Goal: Information Seeking & Learning: Learn about a topic

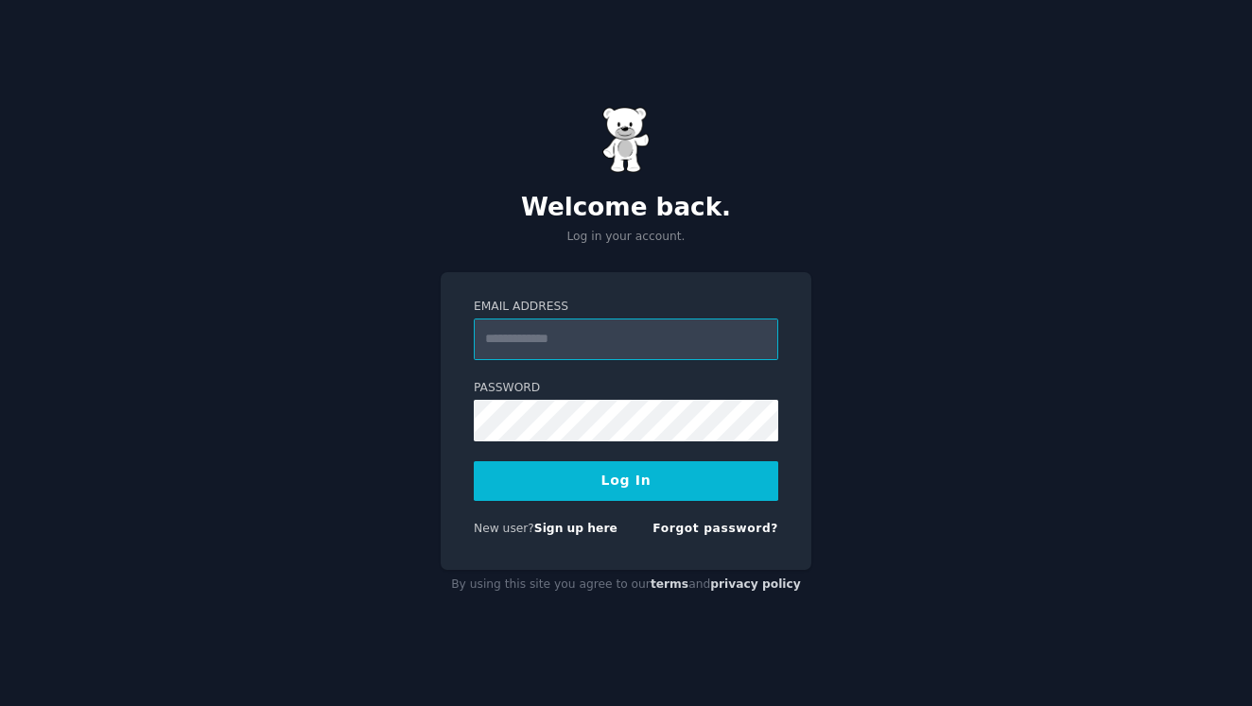
type input "**********"
click at [565, 490] on button "Log In" at bounding box center [626, 481] width 304 height 40
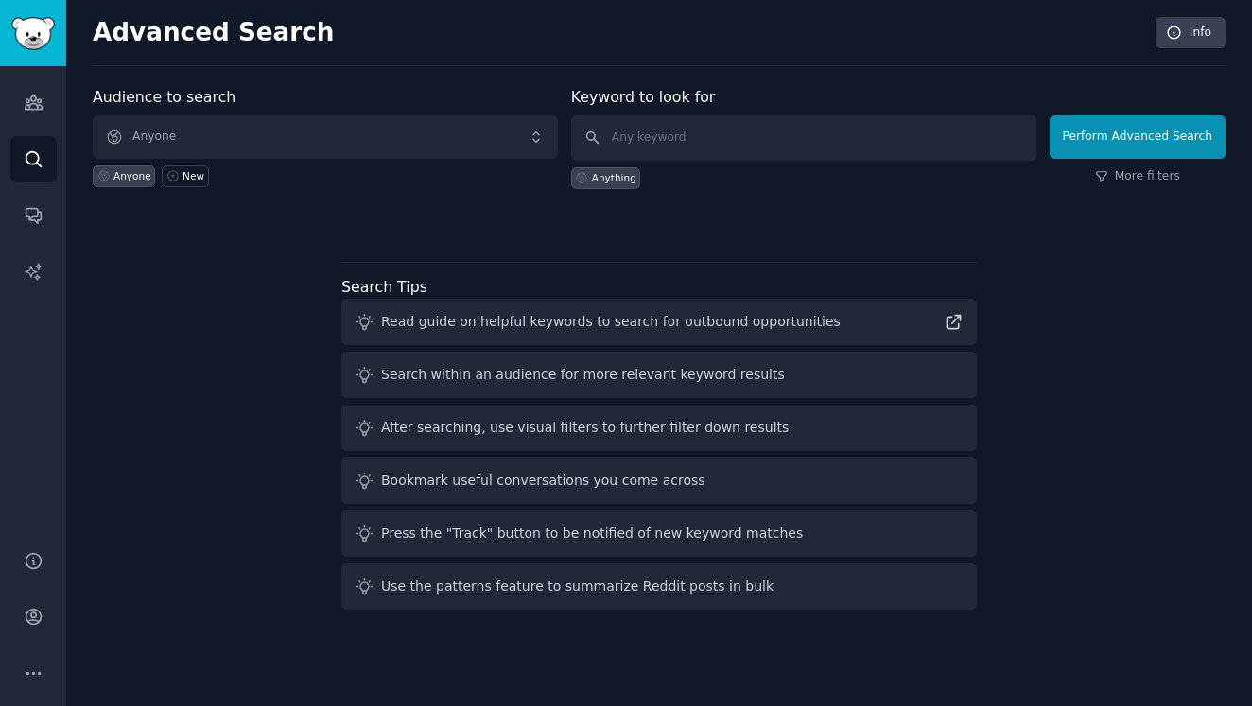
click at [170, 126] on span "Anyone" at bounding box center [325, 136] width 465 height 43
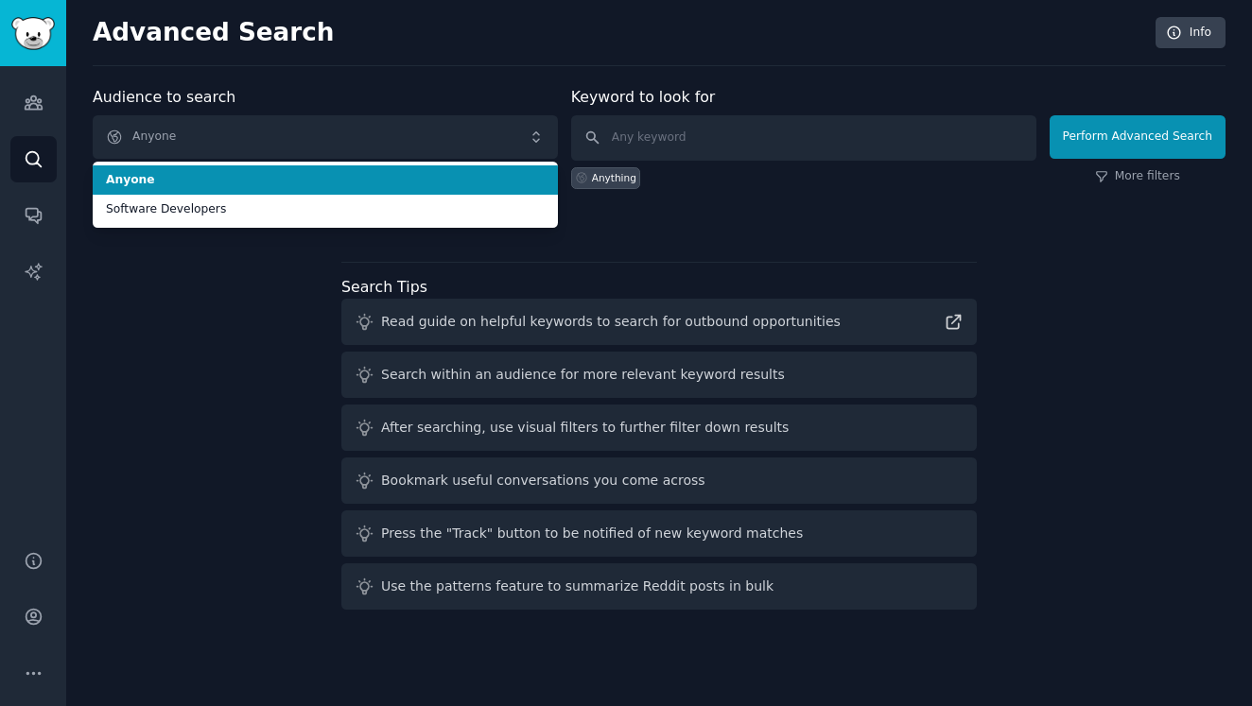
click at [170, 126] on span "Anyone" at bounding box center [325, 136] width 465 height 43
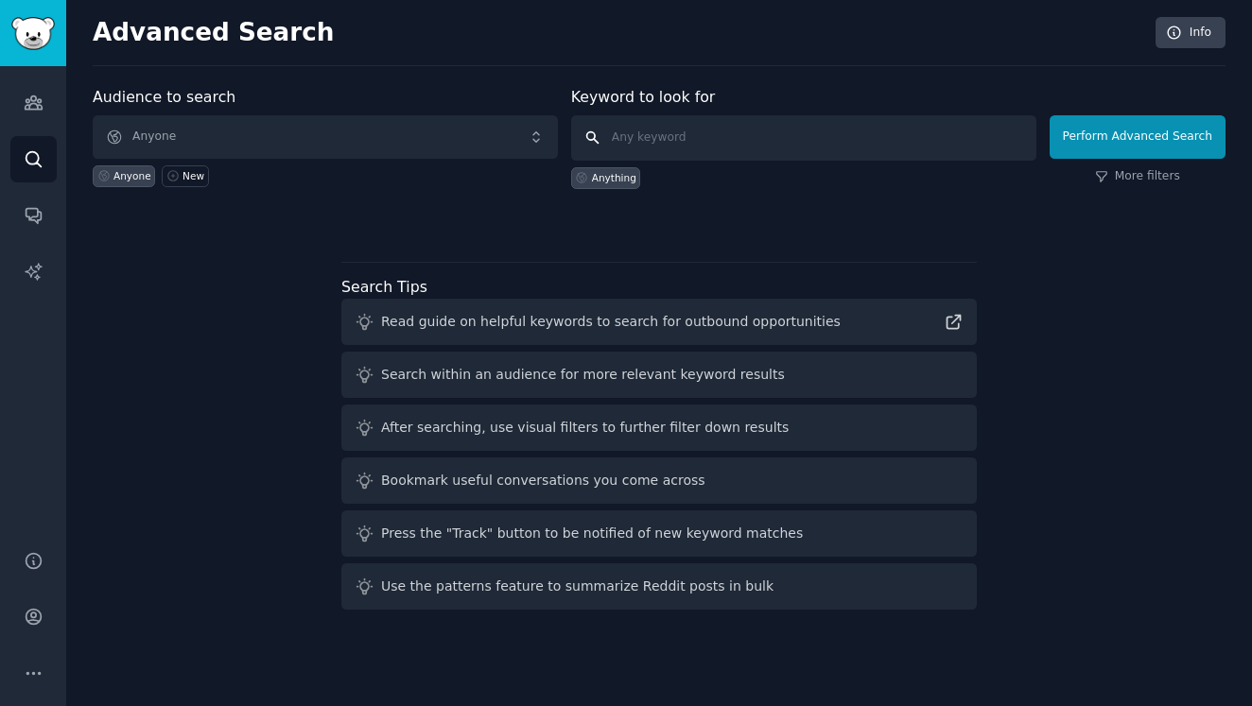
click at [654, 131] on input "text" at bounding box center [803, 137] width 465 height 45
click at [29, 217] on icon "Sidebar" at bounding box center [33, 216] width 15 height 15
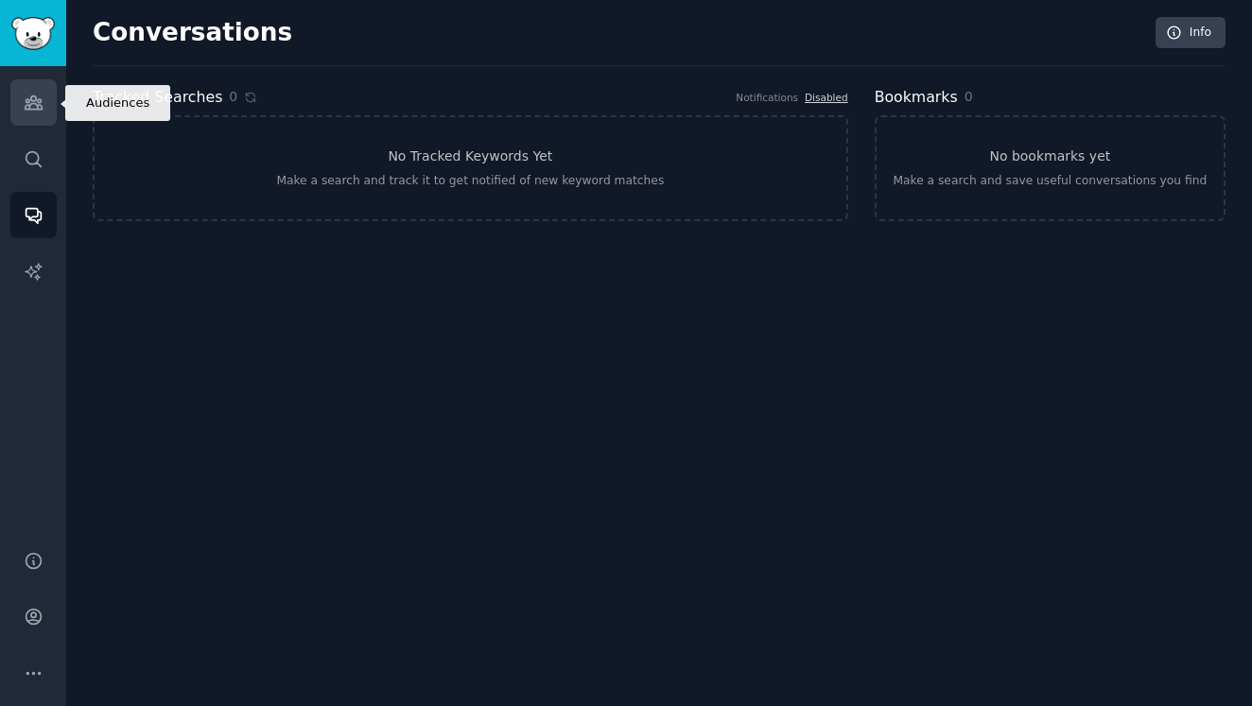
click at [33, 107] on icon "Sidebar" at bounding box center [34, 103] width 20 height 20
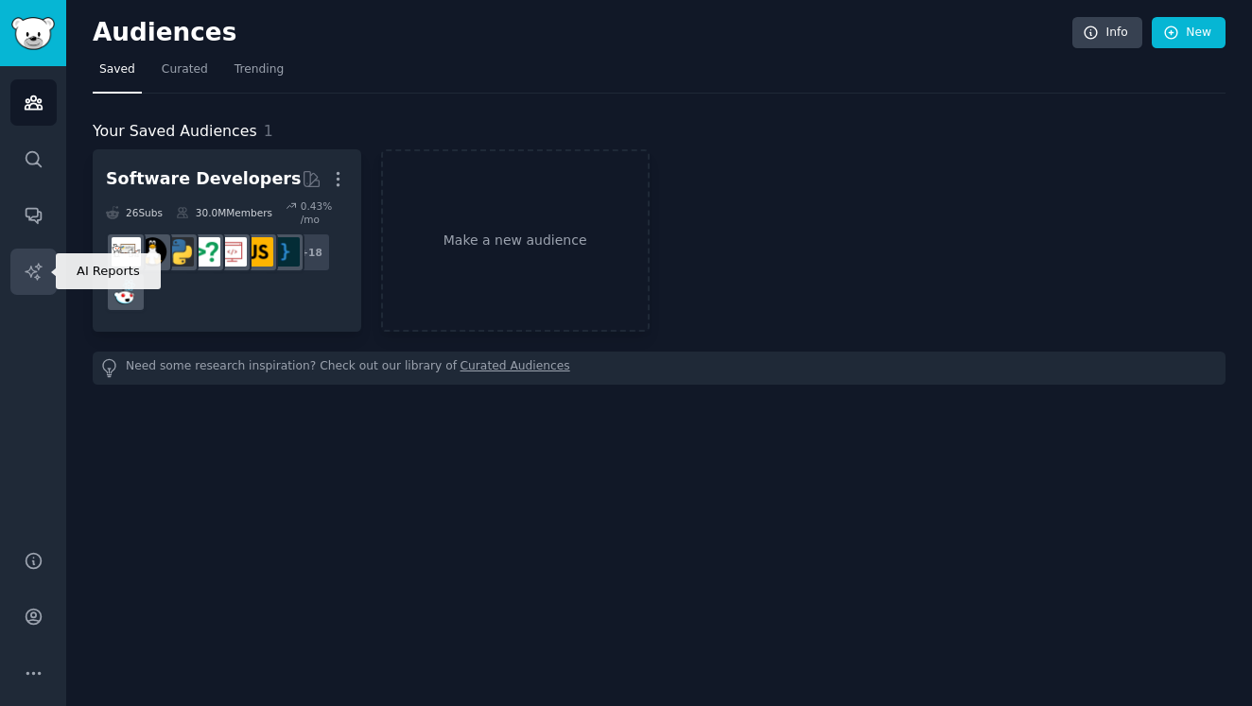
click at [25, 258] on link "AI Reports" at bounding box center [33, 272] width 46 height 46
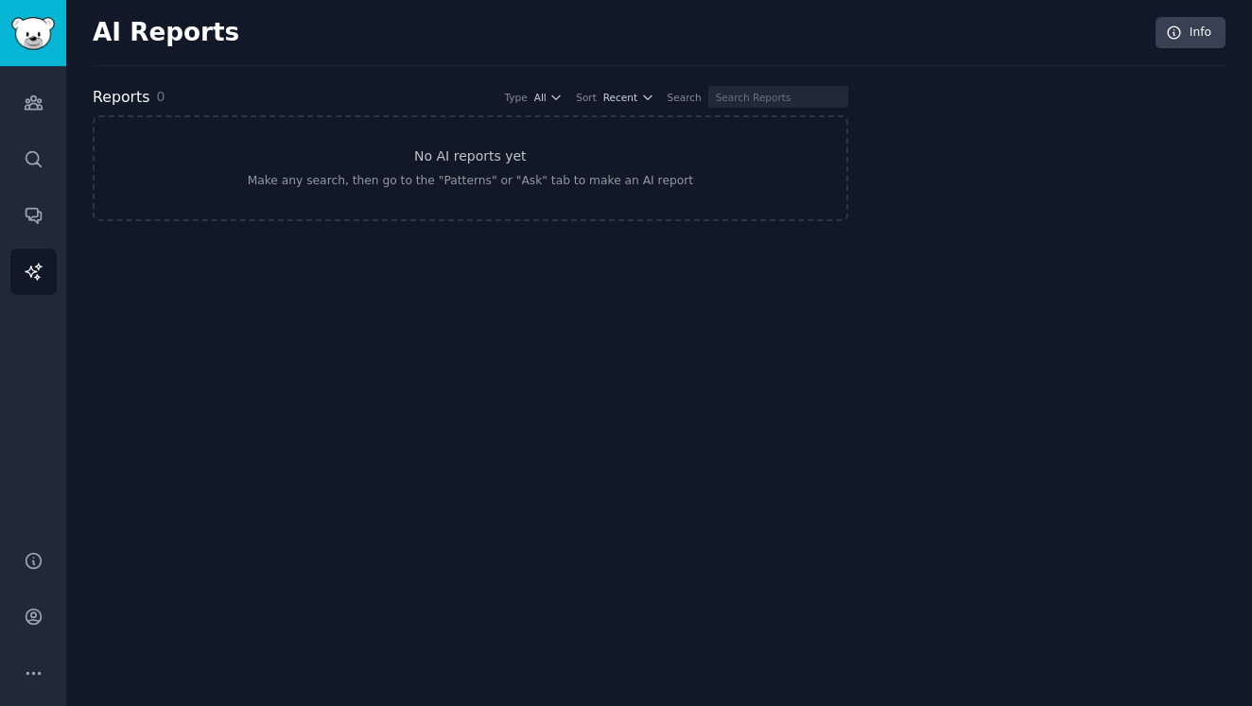
click at [30, 126] on div "Audiences Search Conversations AI Reports" at bounding box center [33, 296] width 66 height 461
click at [33, 111] on icon "Sidebar" at bounding box center [34, 103] width 20 height 20
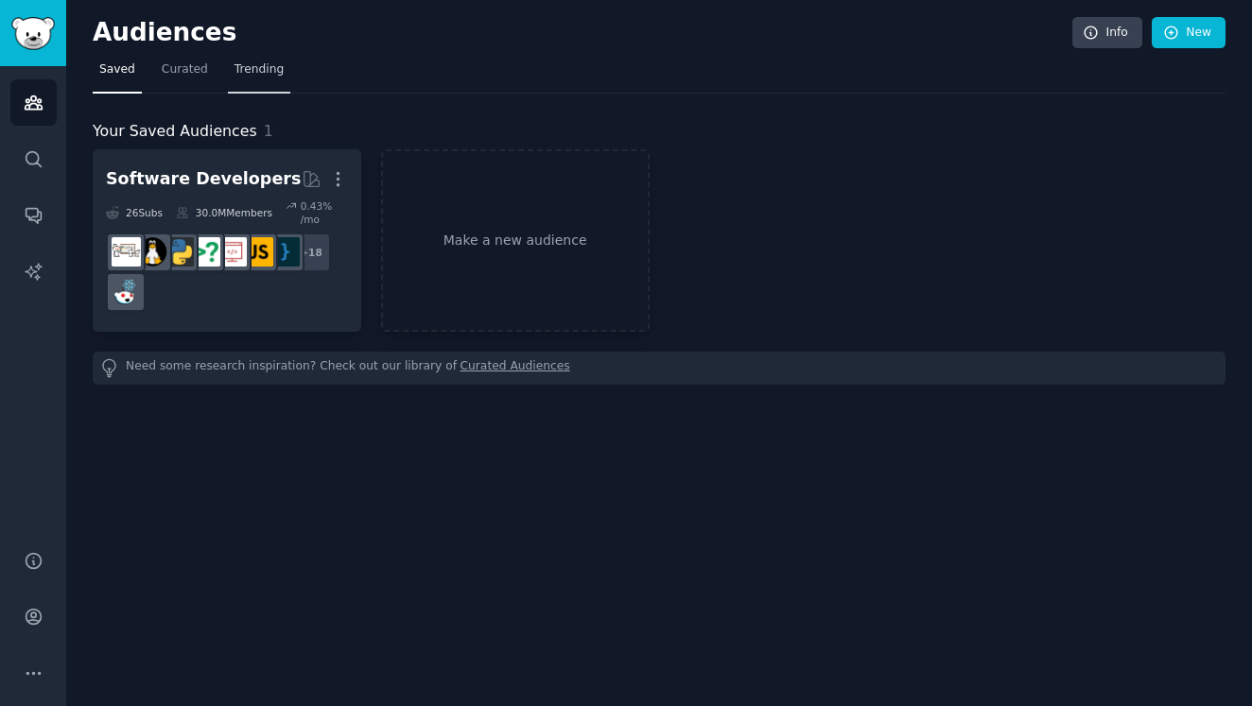
click at [237, 65] on span "Trending" at bounding box center [258, 69] width 49 height 17
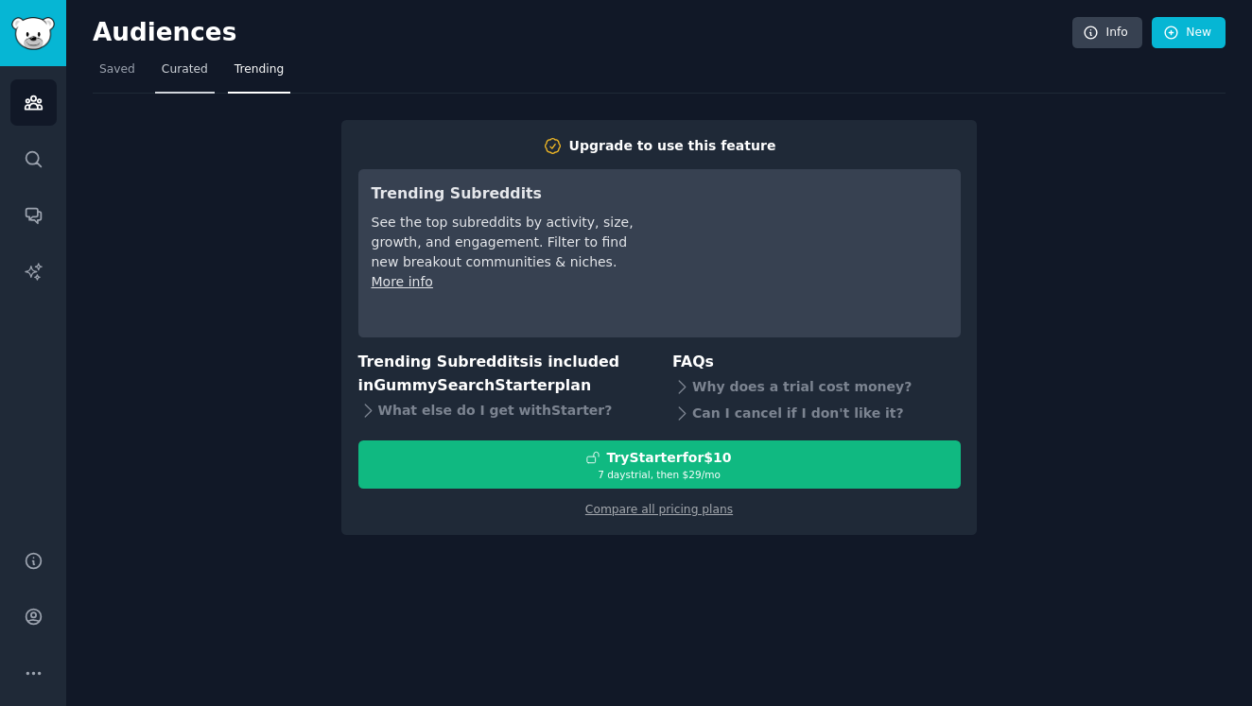
click at [181, 72] on span "Curated" at bounding box center [185, 69] width 46 height 17
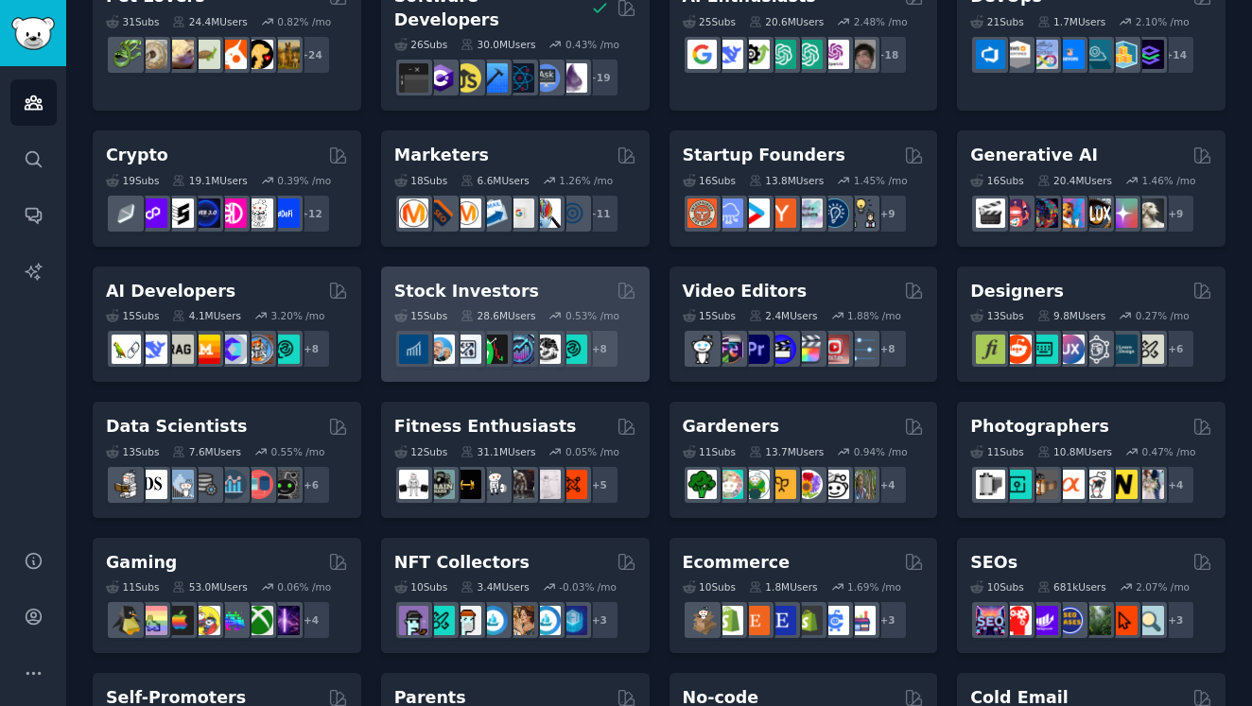
scroll to position [185, 0]
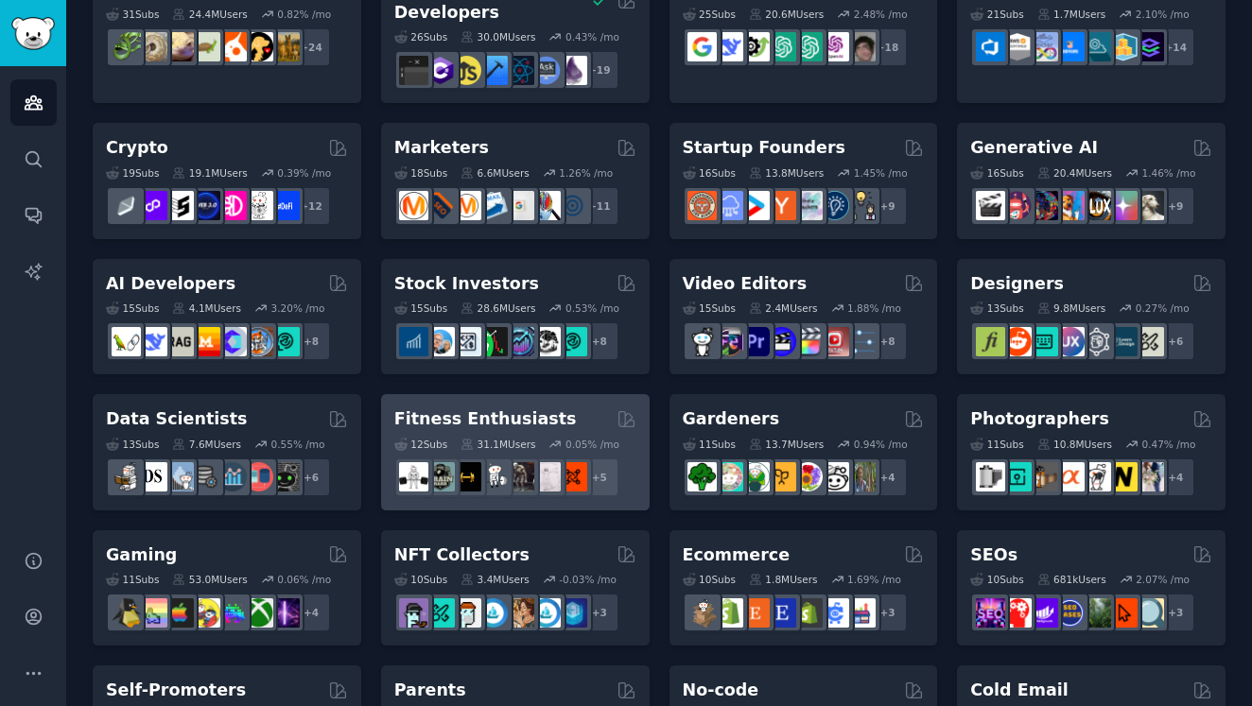
click at [461, 407] on h2 "Fitness Enthusiasts" at bounding box center [485, 419] width 182 height 24
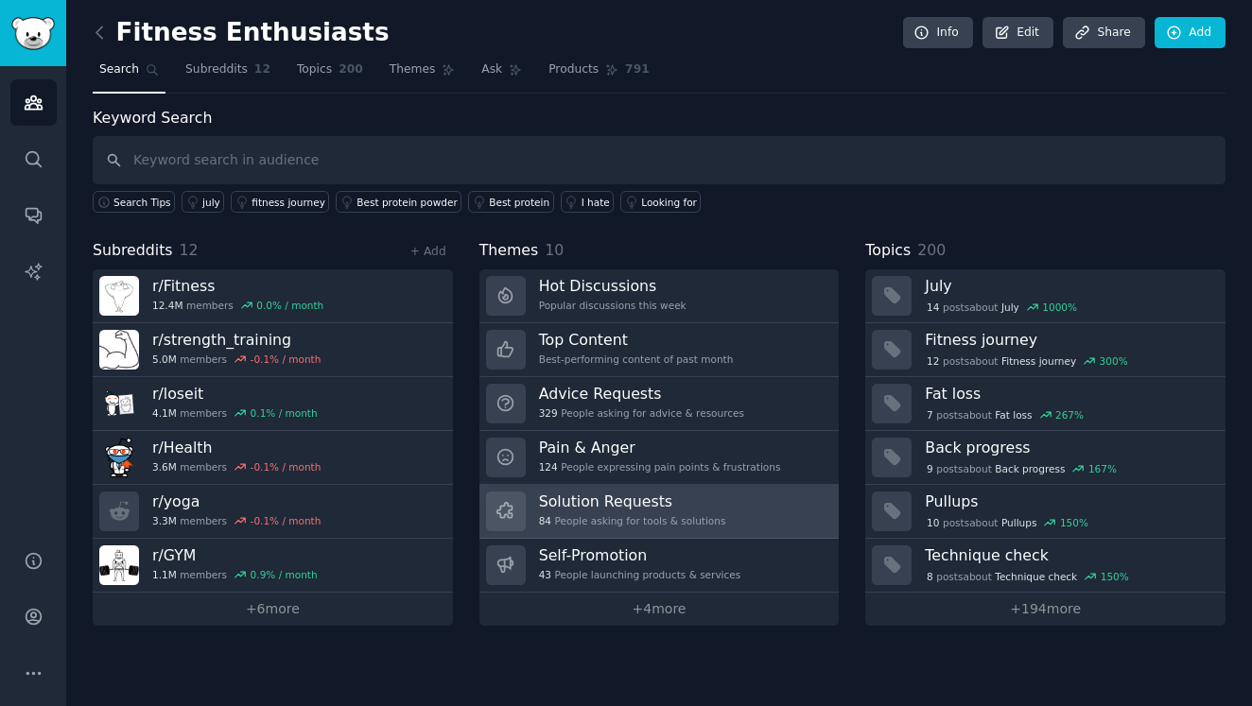
click at [742, 508] on link "Solution Requests 84 People asking for tools & solutions" at bounding box center [659, 512] width 360 height 54
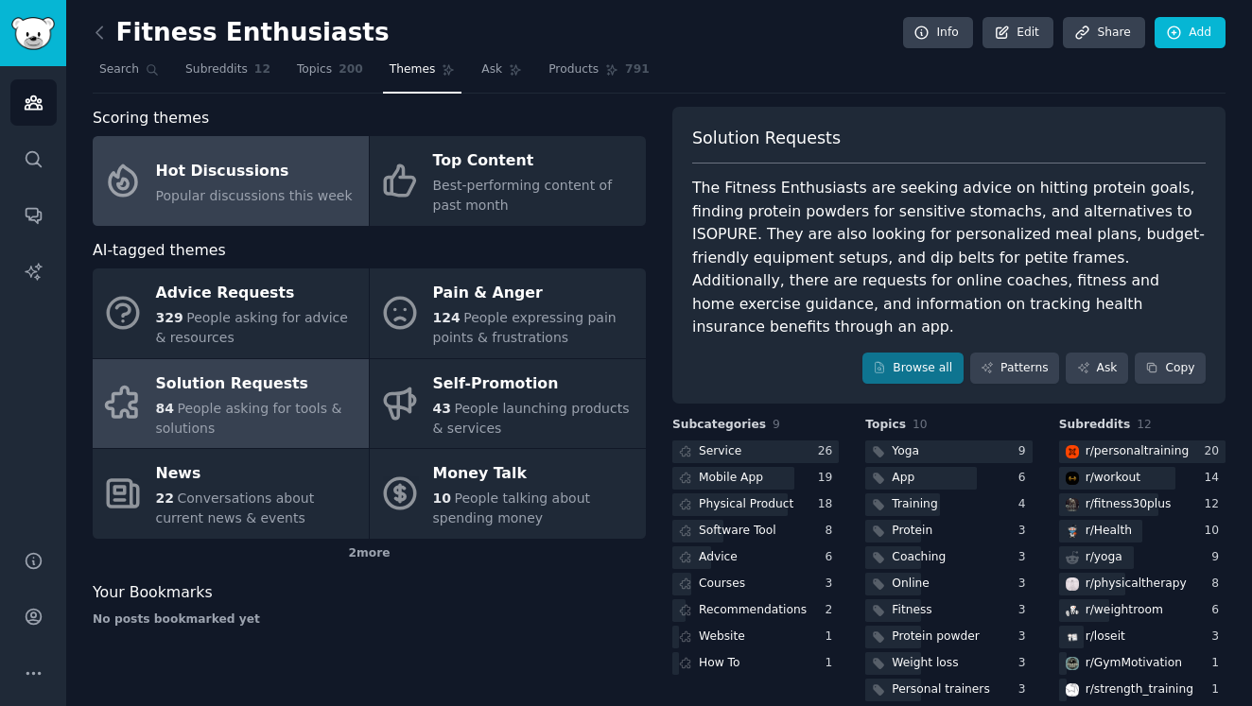
click at [286, 192] on span "Popular discussions this week" at bounding box center [254, 195] width 197 height 15
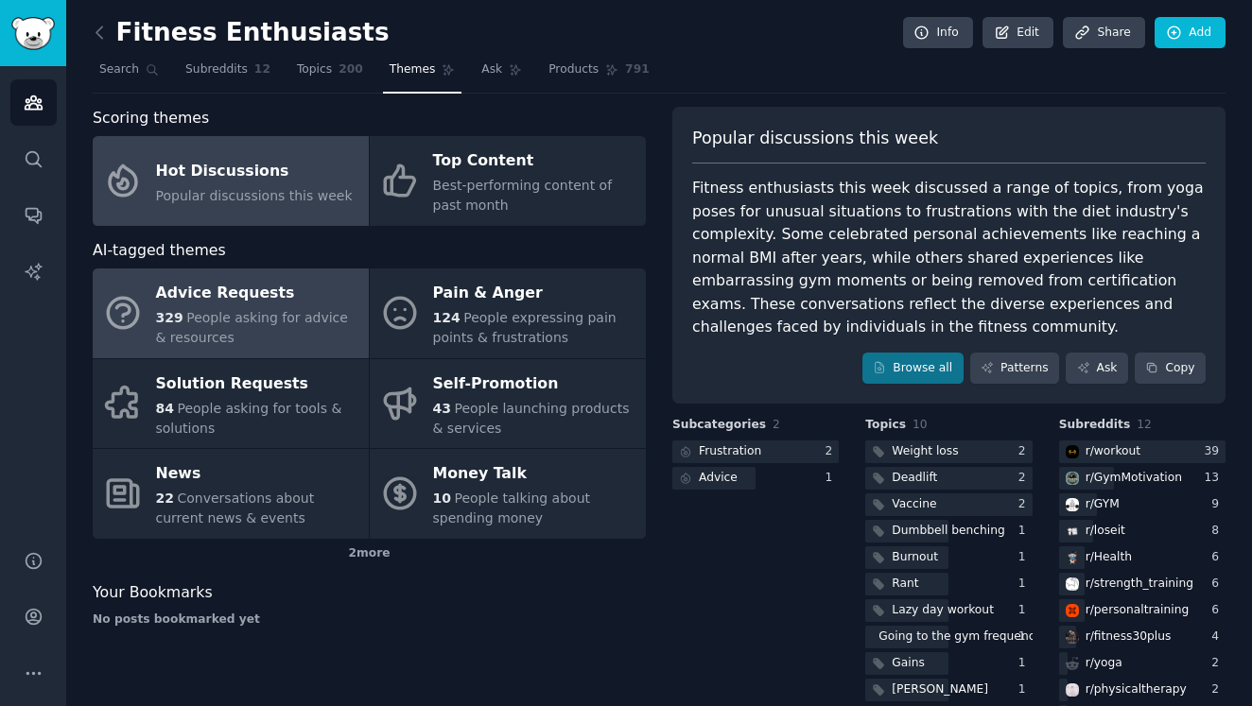
click at [264, 302] on div "Advice Requests" at bounding box center [257, 294] width 203 height 30
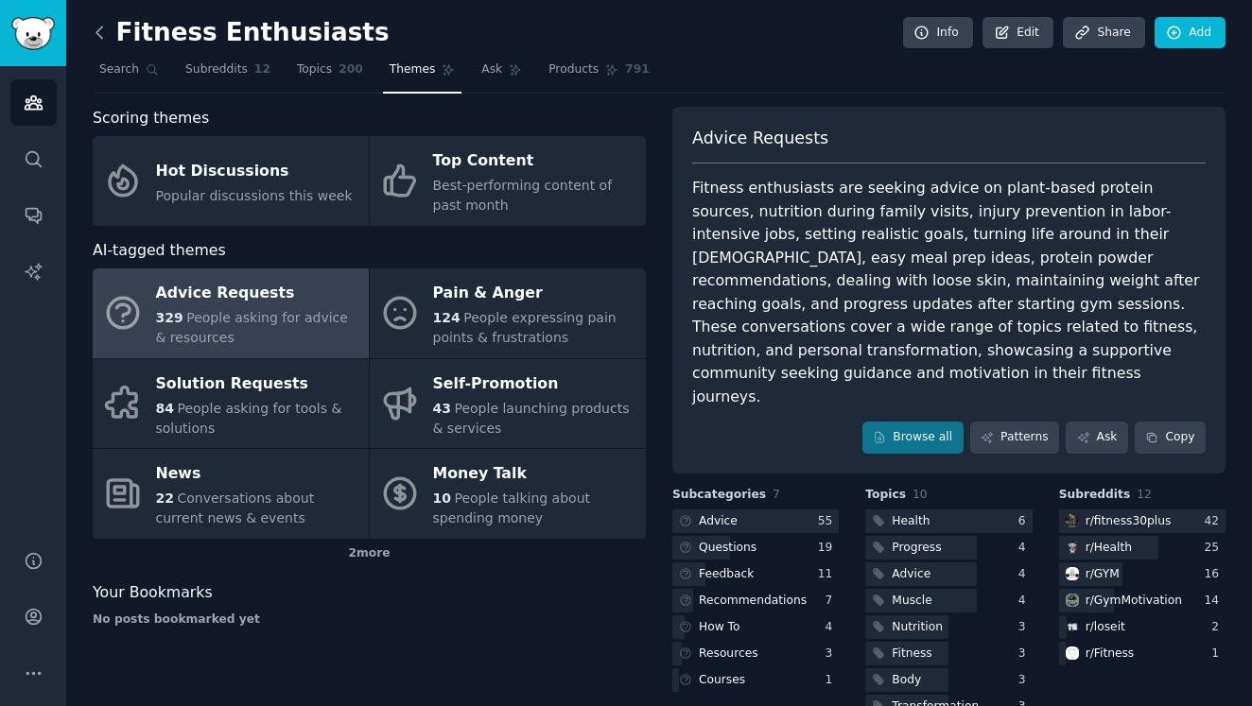
click at [102, 34] on icon at bounding box center [100, 33] width 20 height 20
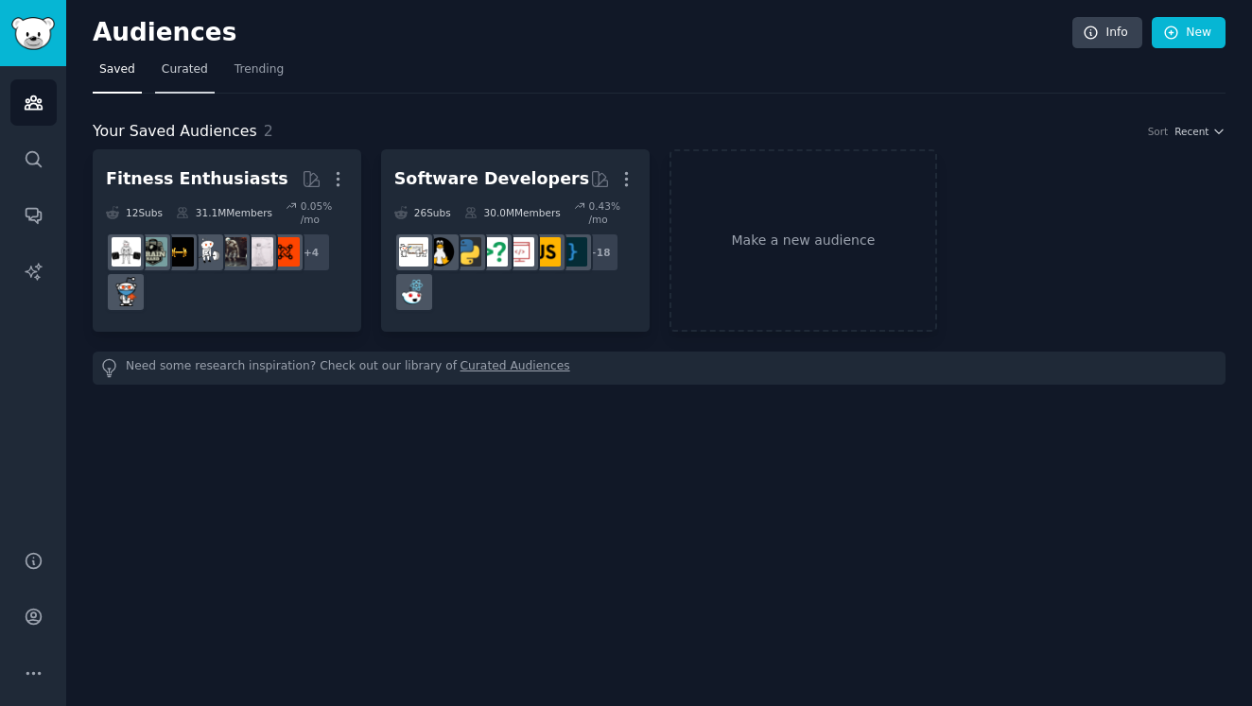
click at [199, 73] on span "Curated" at bounding box center [185, 69] width 46 height 17
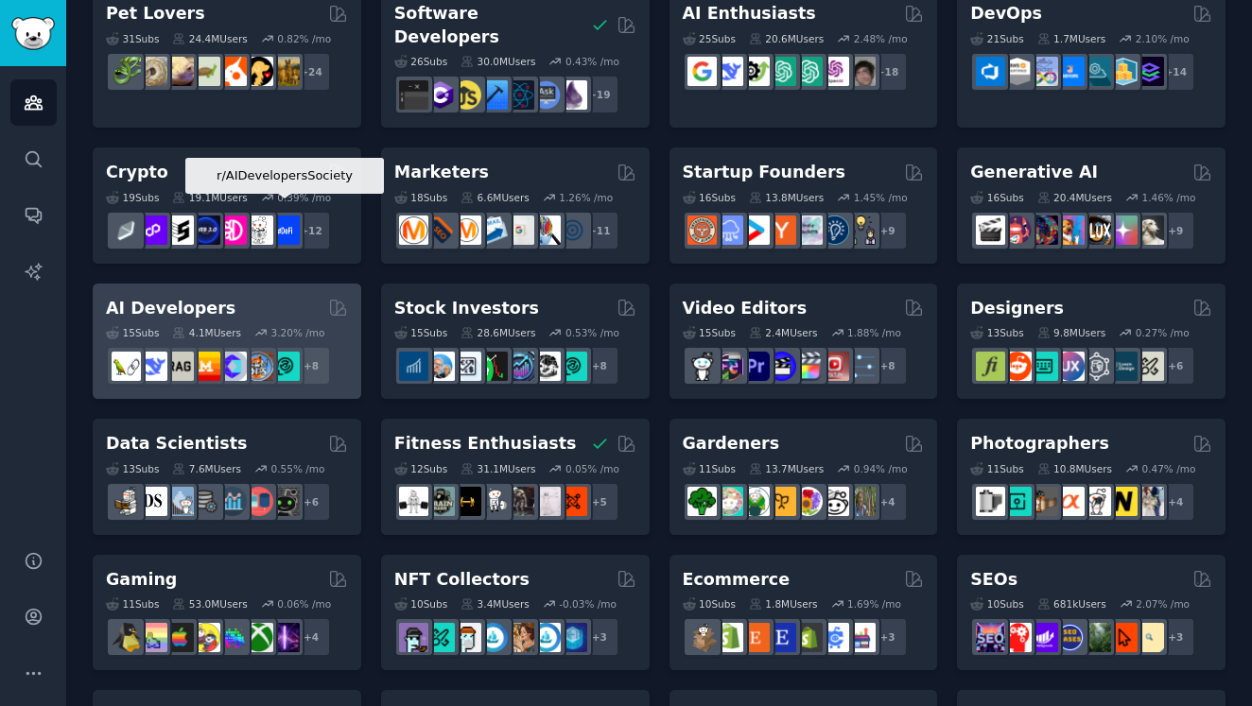
scroll to position [160, 0]
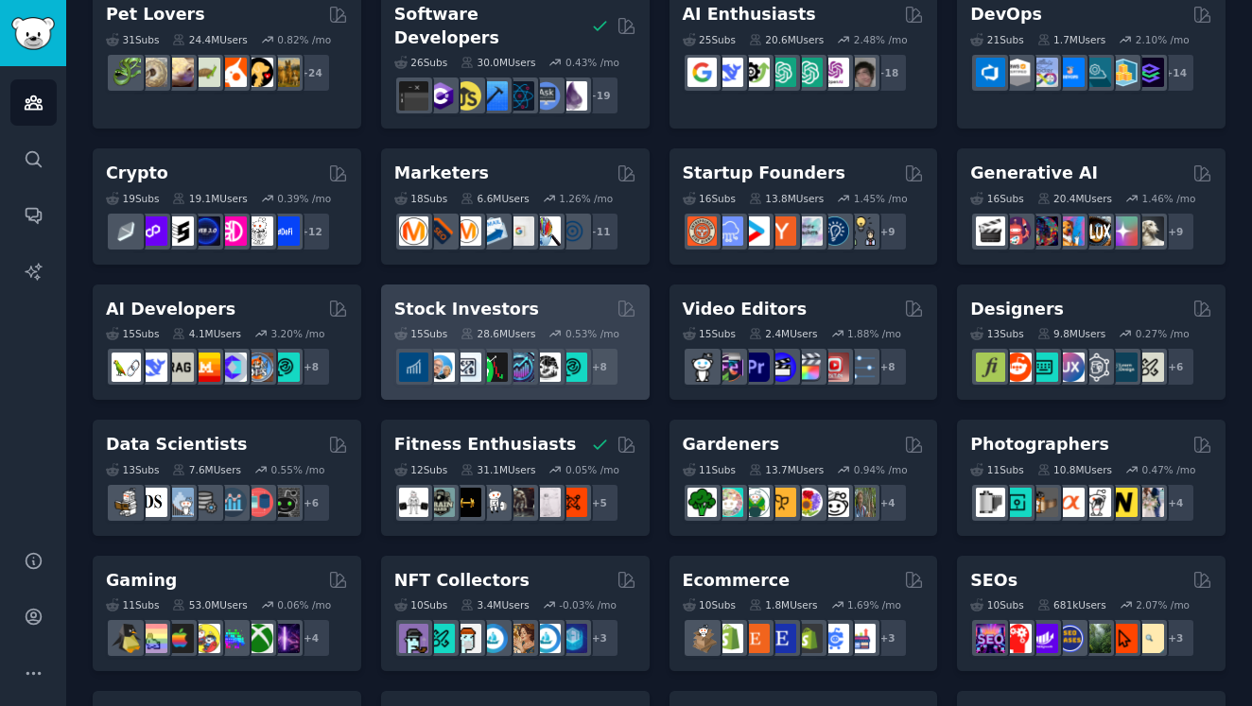
click at [493, 298] on h2 "Stock Investors" at bounding box center [466, 310] width 145 height 24
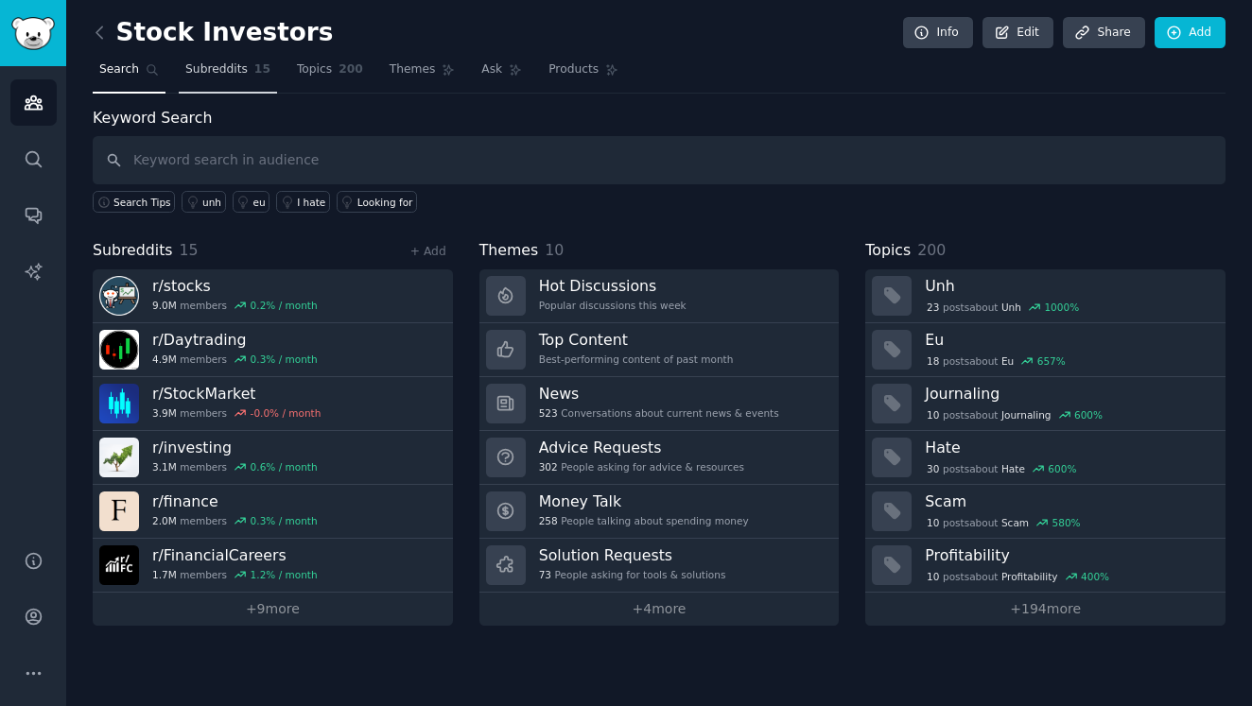
click at [243, 66] on span "Subreddits" at bounding box center [216, 69] width 62 height 17
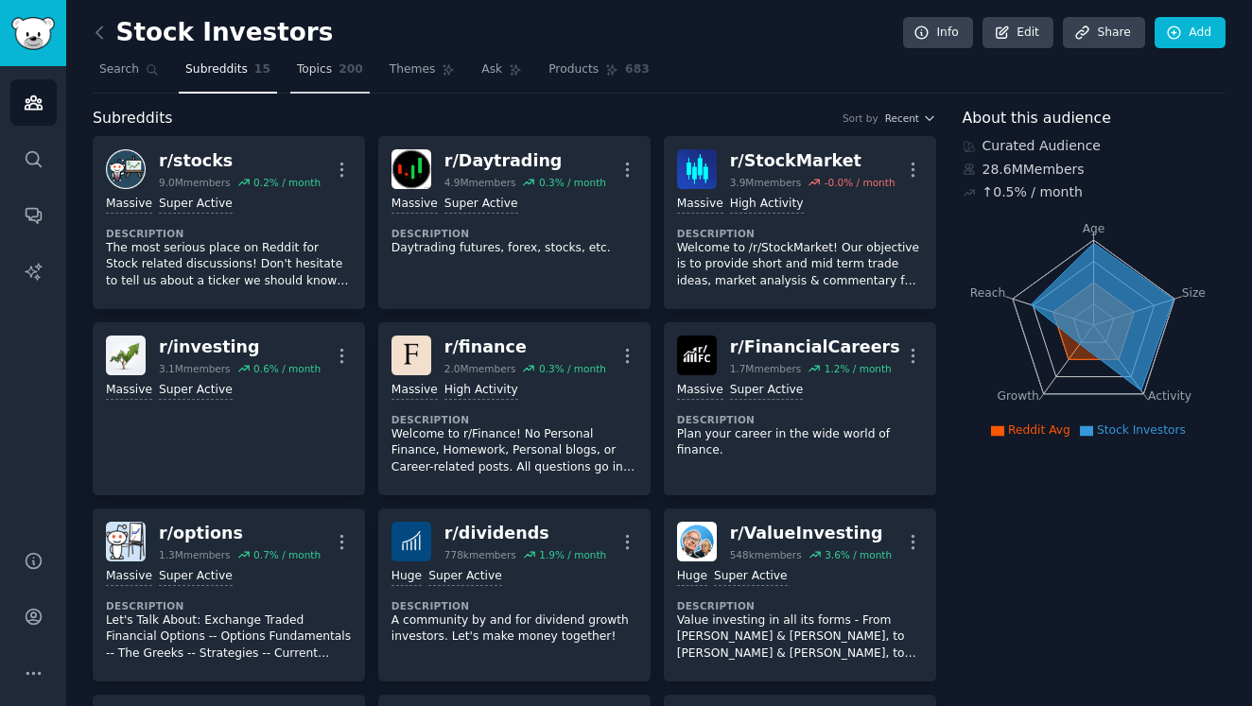
click at [328, 64] on link "Topics 200" at bounding box center [329, 74] width 79 height 39
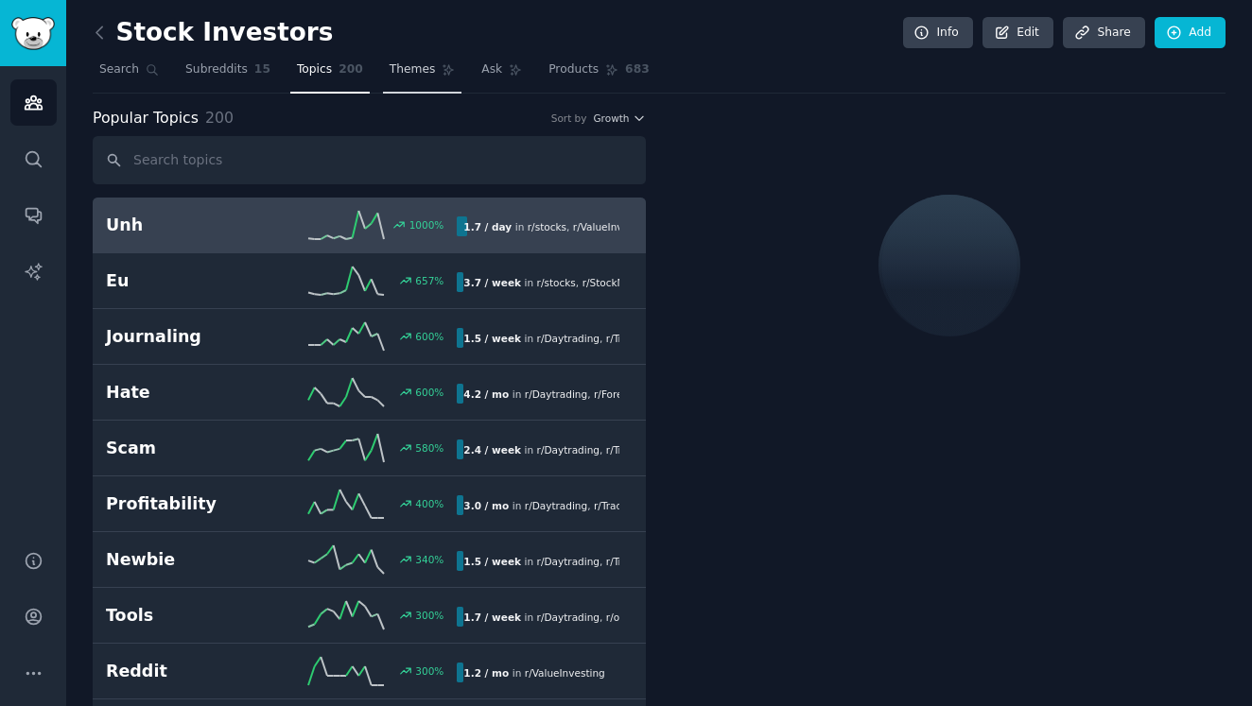
click at [417, 68] on span "Themes" at bounding box center [412, 69] width 46 height 17
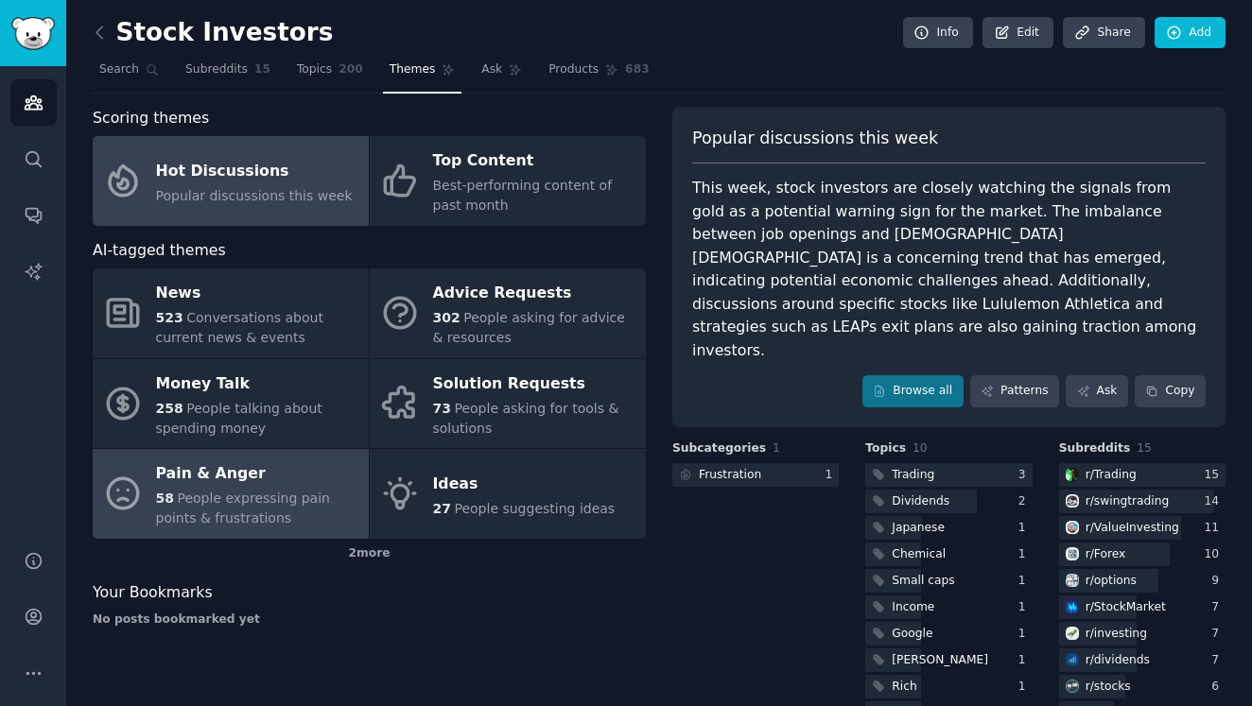
click at [288, 460] on div "Pain & Anger" at bounding box center [257, 474] width 203 height 30
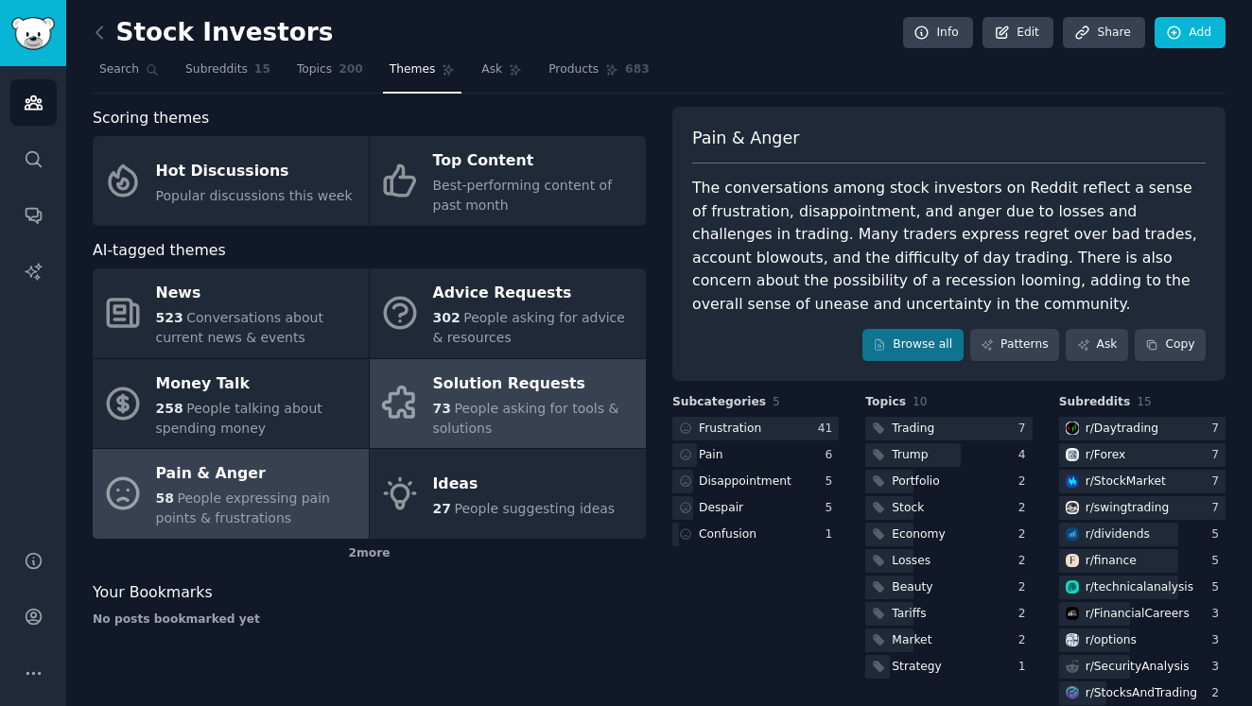
click at [501, 401] on span "People asking for tools & solutions" at bounding box center [526, 418] width 186 height 35
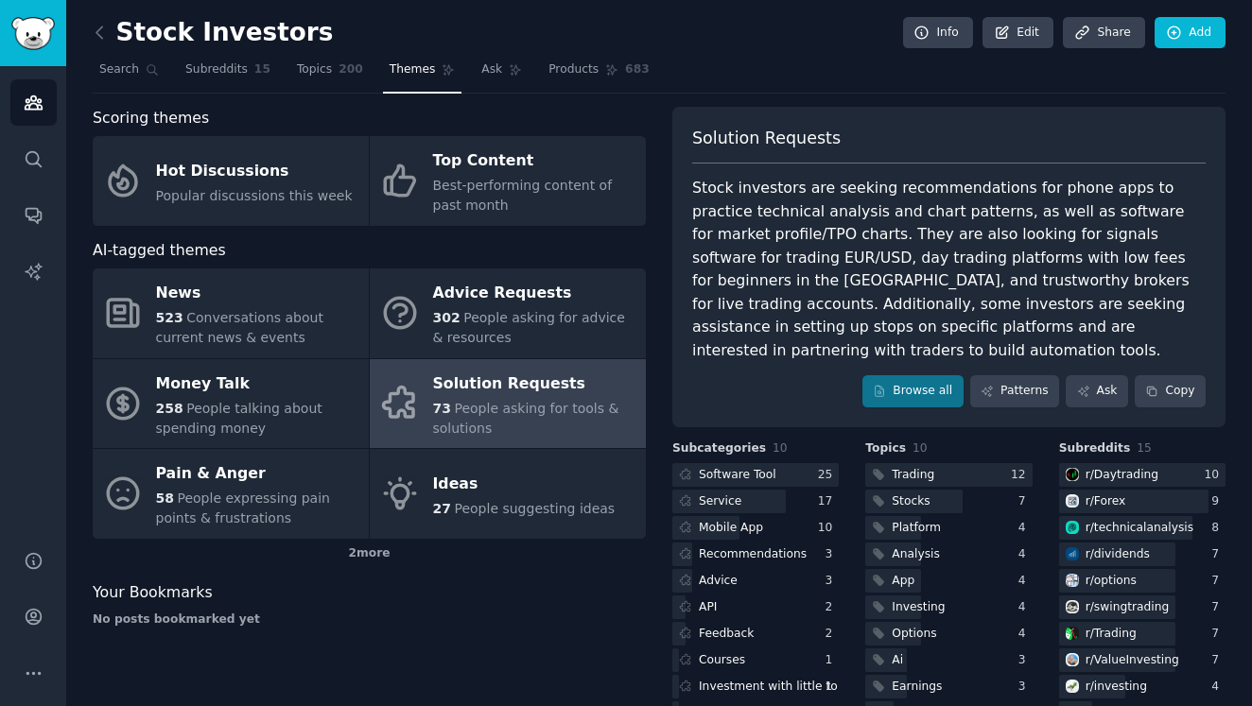
click at [746, 239] on div "Stock investors are seeking recommendations for phone apps to practice technica…" at bounding box center [948, 269] width 513 height 185
drag, startPoint x: 746, startPoint y: 239, endPoint x: 769, endPoint y: 236, distance: 23.8
click at [769, 236] on div "Stock investors are seeking recommendations for phone apps to practice technica…" at bounding box center [948, 269] width 513 height 185
copy div "TPO charts"
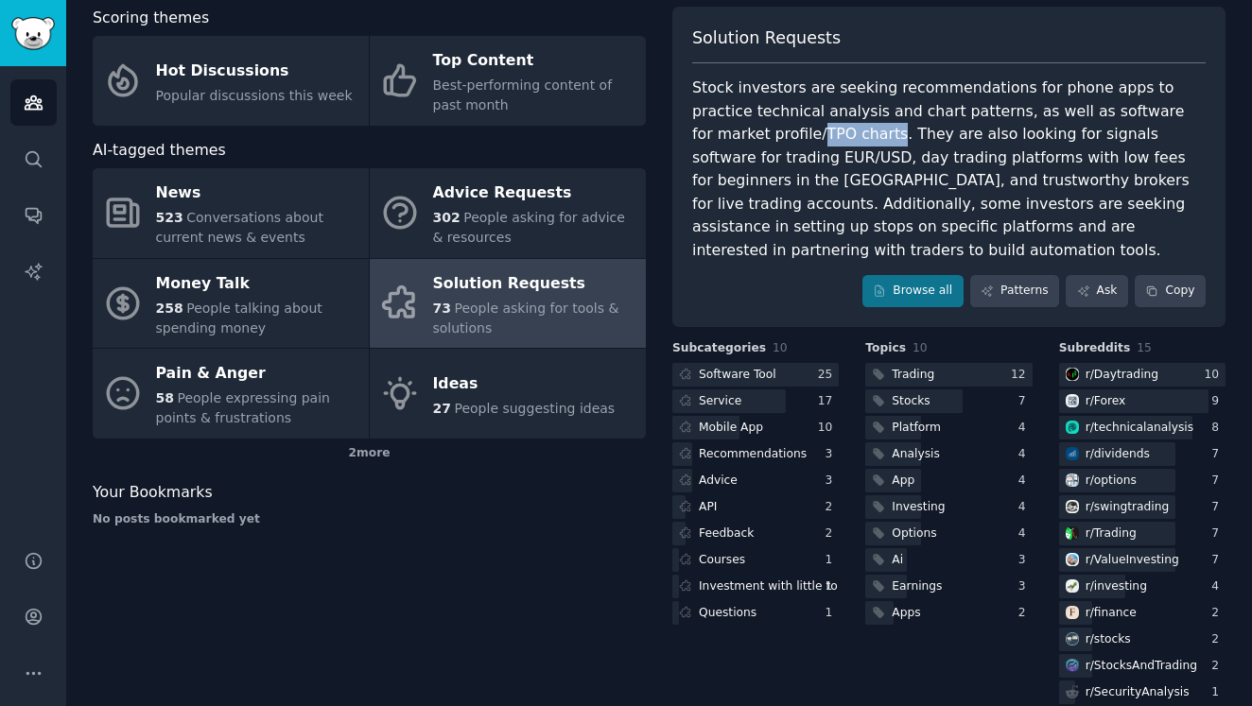
scroll to position [99, 0]
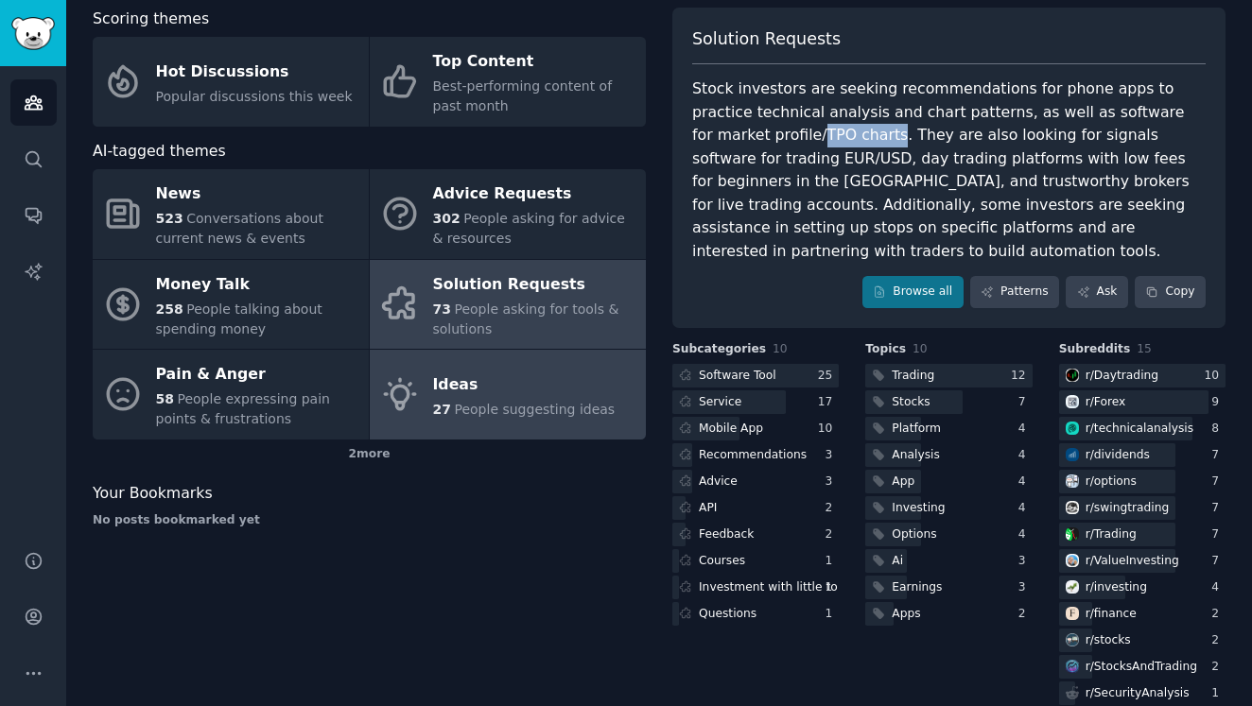
click at [571, 410] on span "People suggesting ideas" at bounding box center [534, 409] width 161 height 15
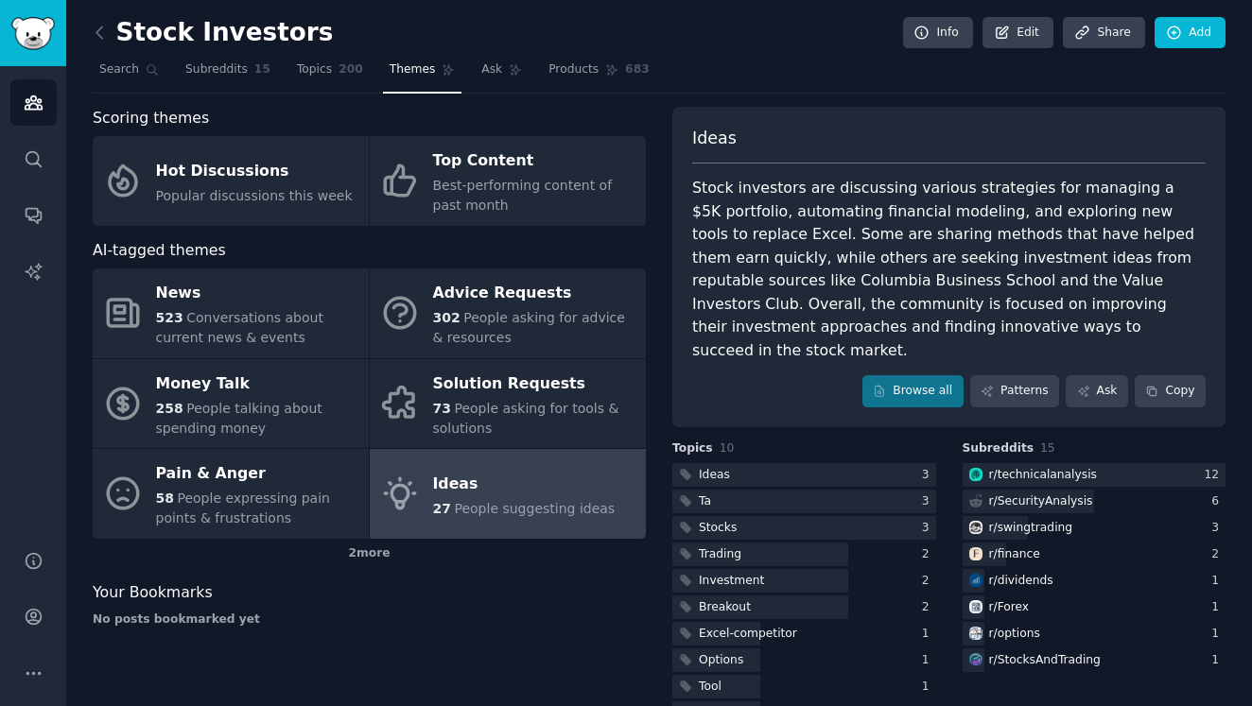
click at [133, 26] on h2 "Stock Investors" at bounding box center [213, 33] width 240 height 30
click at [103, 34] on icon at bounding box center [100, 33] width 20 height 20
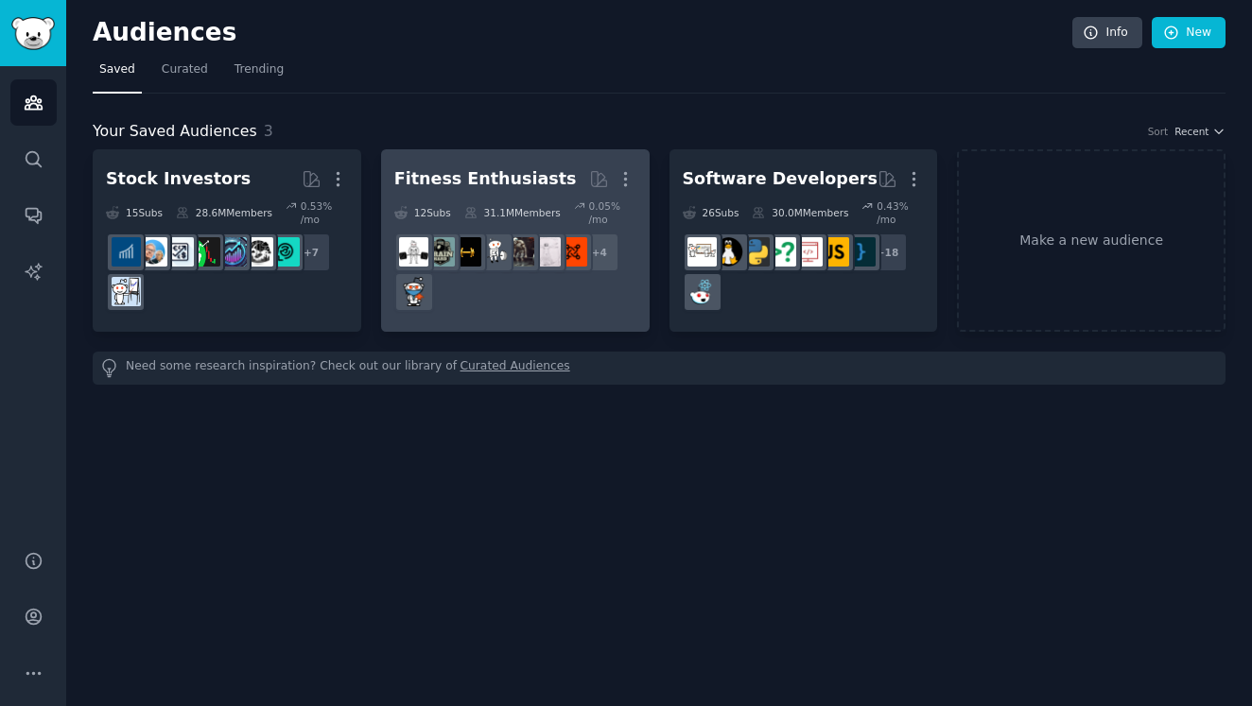
click at [423, 169] on div "Fitness Enthusiasts" at bounding box center [485, 179] width 182 height 24
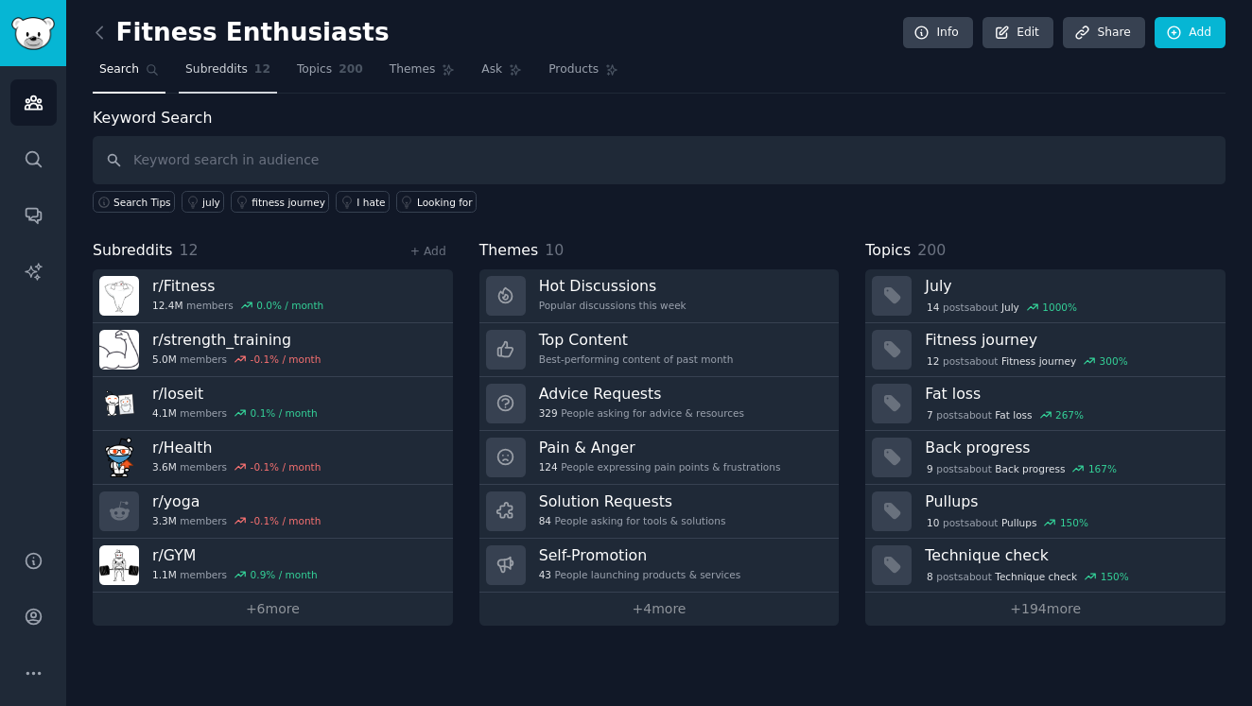
click at [217, 65] on span "Subreddits" at bounding box center [216, 69] width 62 height 17
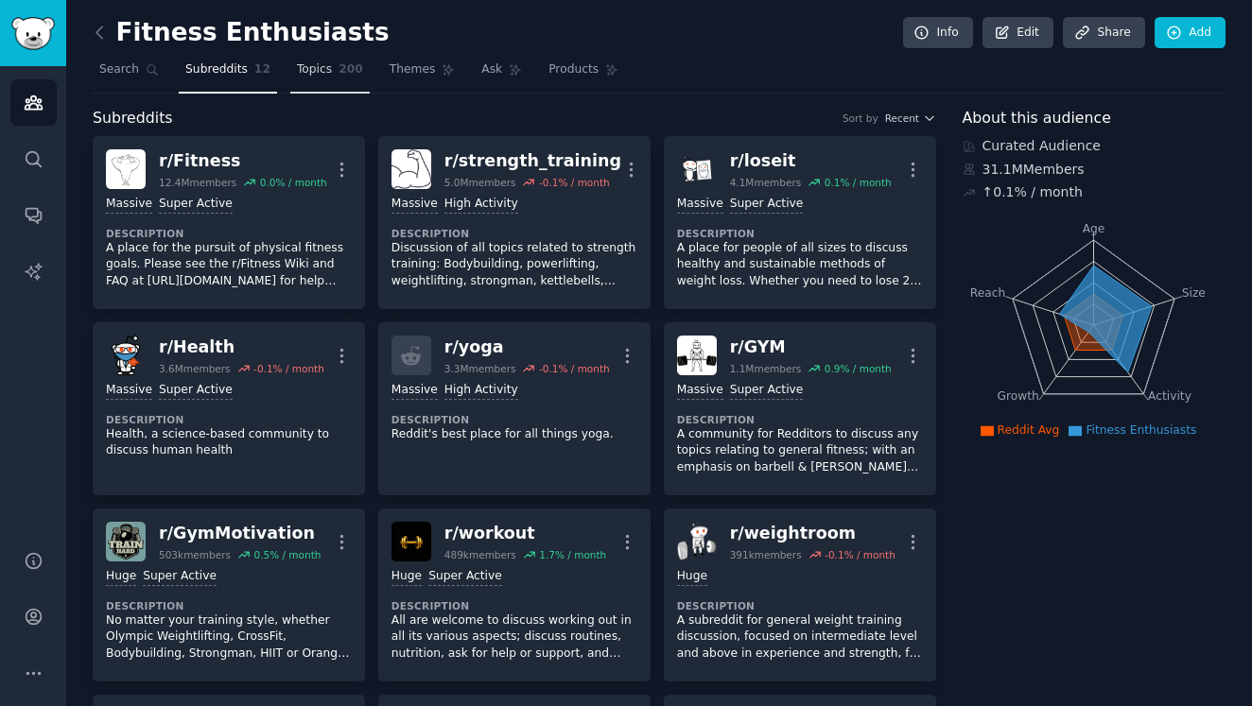
click at [319, 69] on span "Topics" at bounding box center [314, 69] width 35 height 17
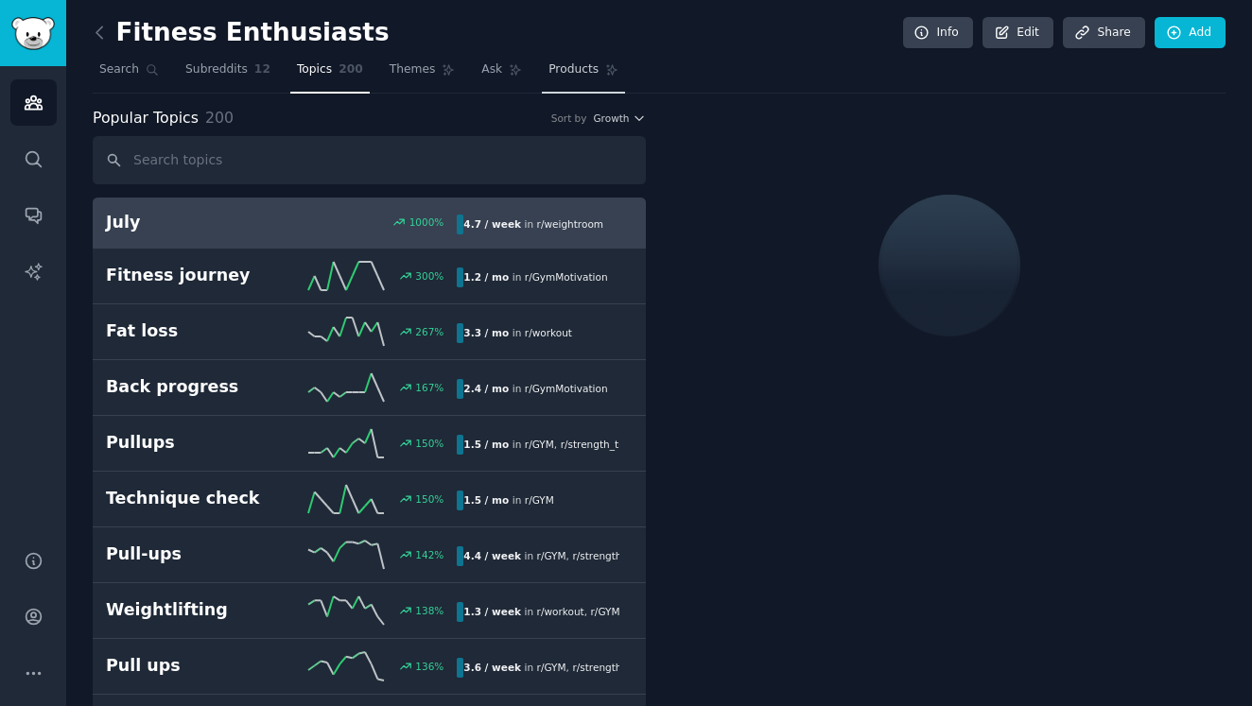
click at [553, 85] on link "Products" at bounding box center [583, 74] width 83 height 39
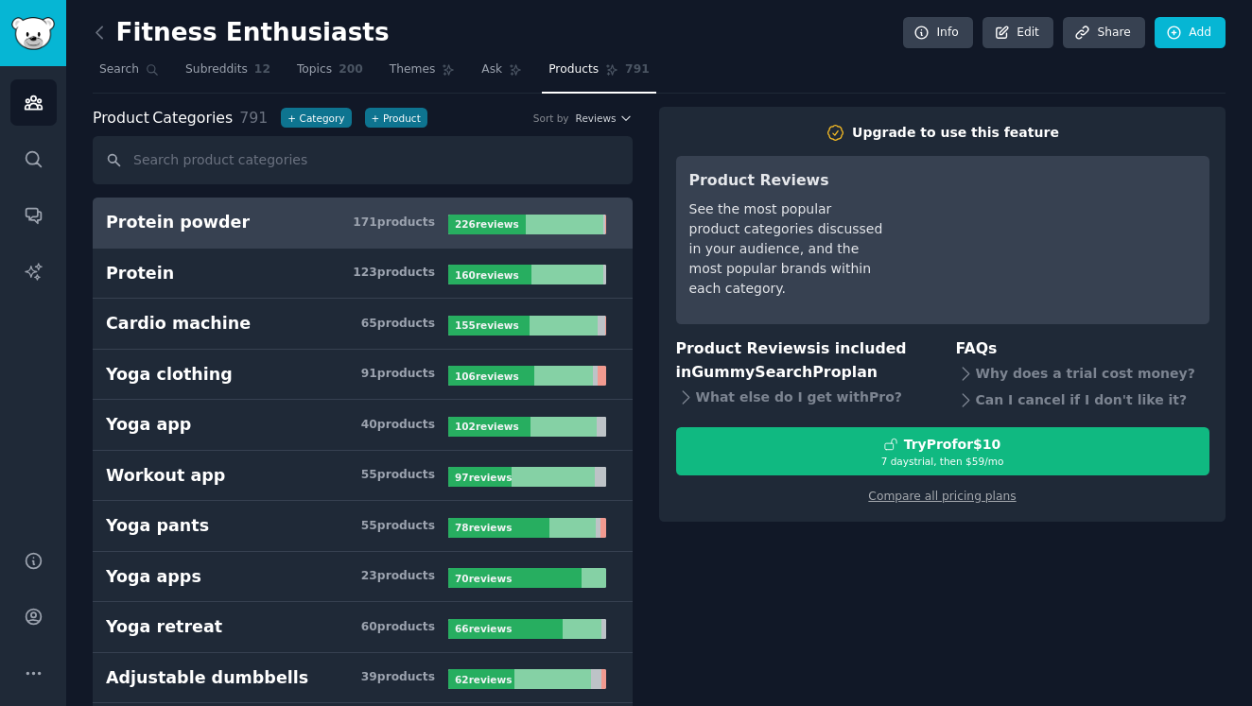
click at [147, 27] on h2 "Fitness Enthusiasts" at bounding box center [241, 33] width 297 height 30
click at [395, 78] on link "Themes" at bounding box center [422, 74] width 79 height 39
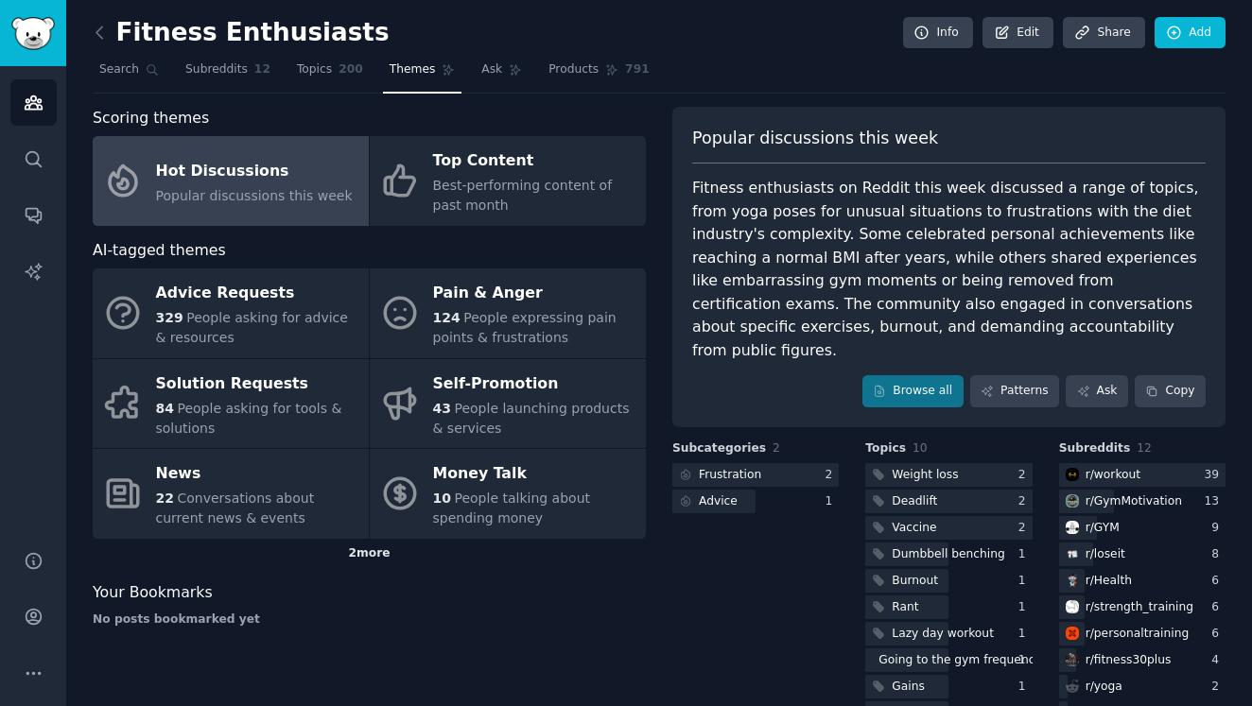
click at [373, 549] on div "2 more" at bounding box center [369, 554] width 553 height 30
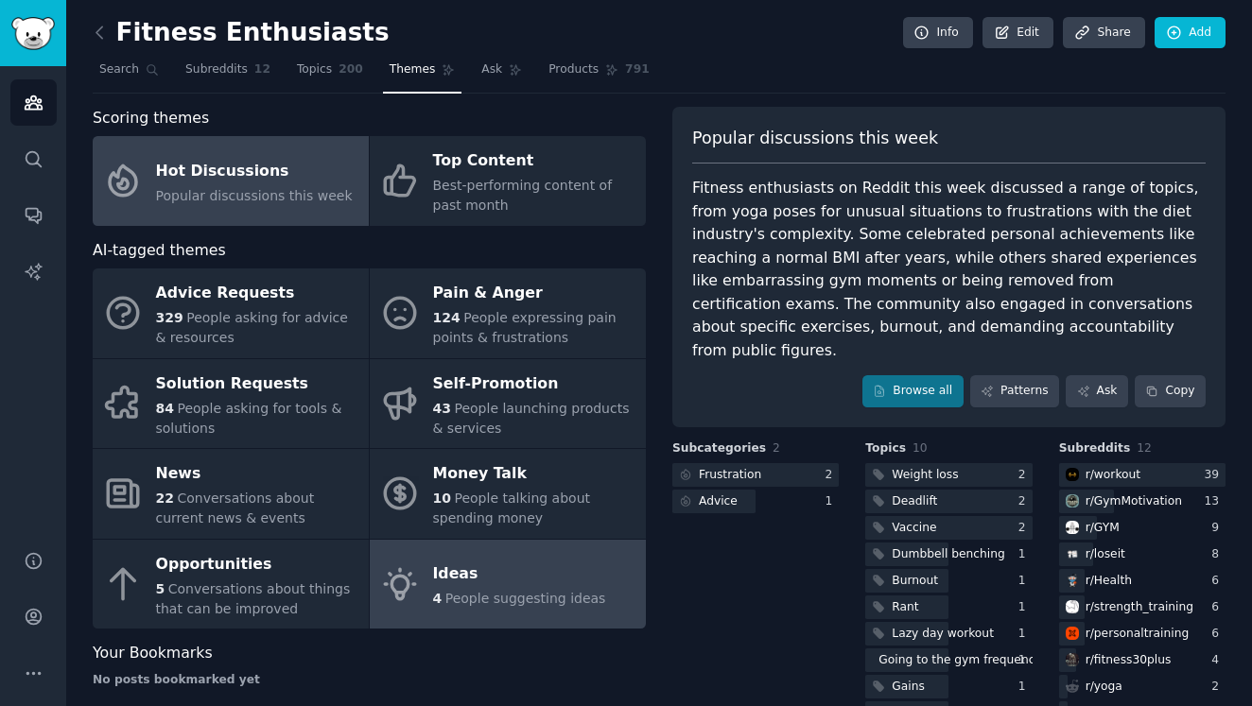
click at [438, 583] on div "Ideas" at bounding box center [519, 575] width 173 height 30
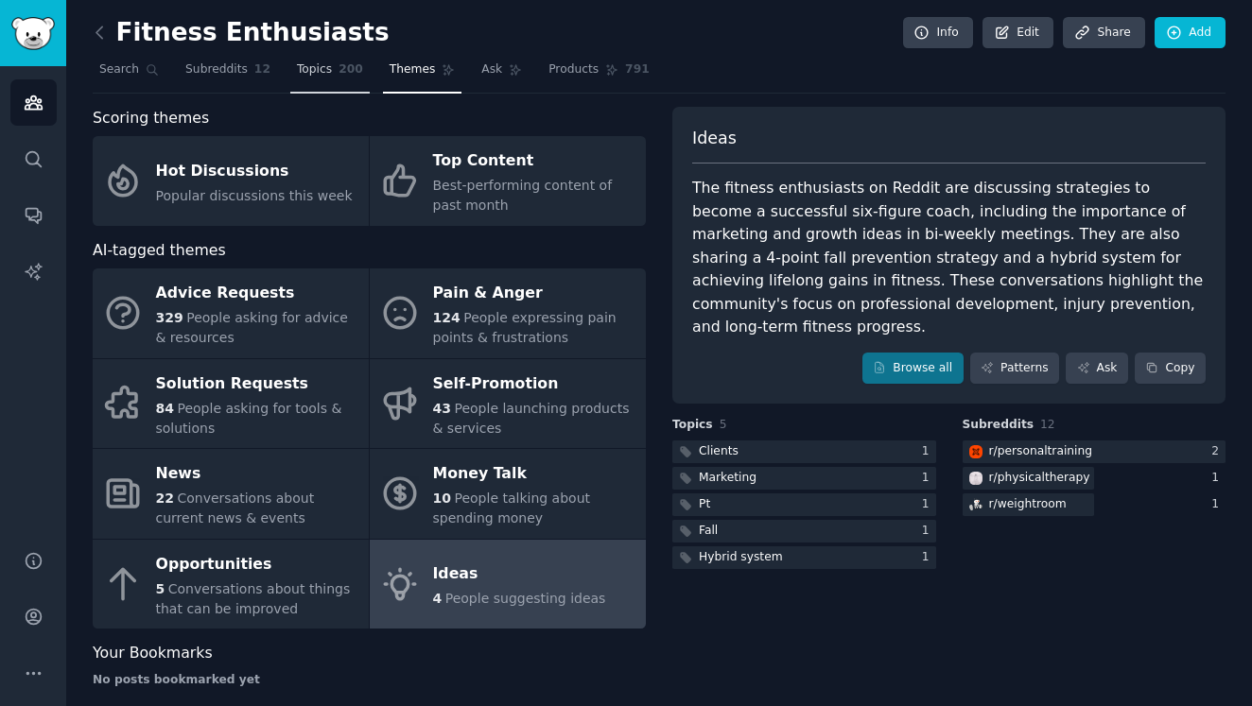
click at [326, 78] on link "Topics 200" at bounding box center [329, 74] width 79 height 39
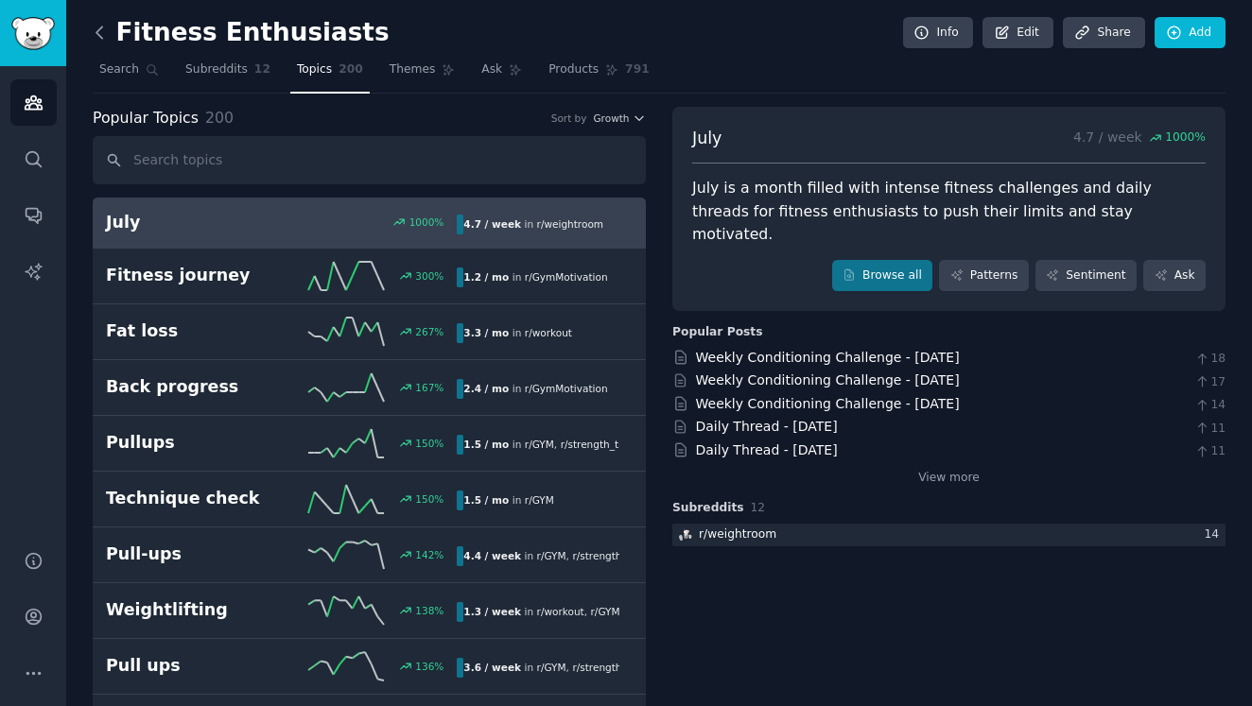
click at [109, 37] on icon at bounding box center [100, 33] width 20 height 20
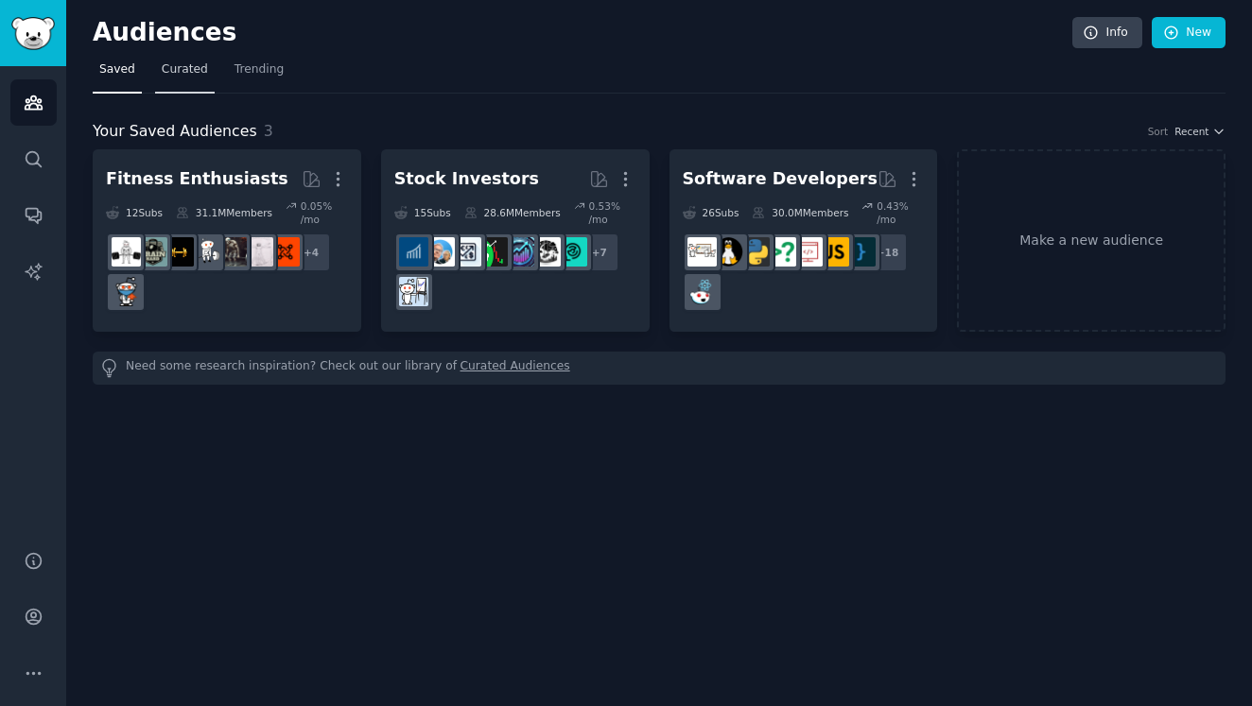
click at [173, 71] on span "Curated" at bounding box center [185, 69] width 46 height 17
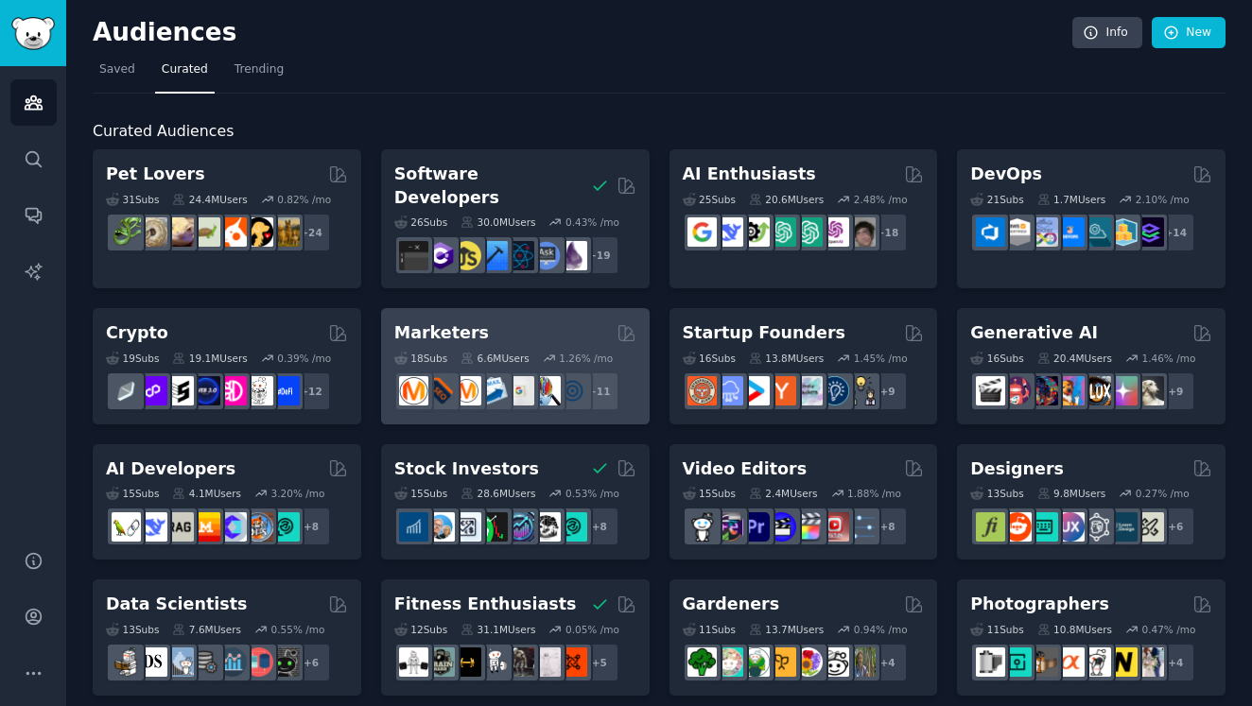
click at [425, 321] on h2 "Marketers" at bounding box center [441, 333] width 95 height 24
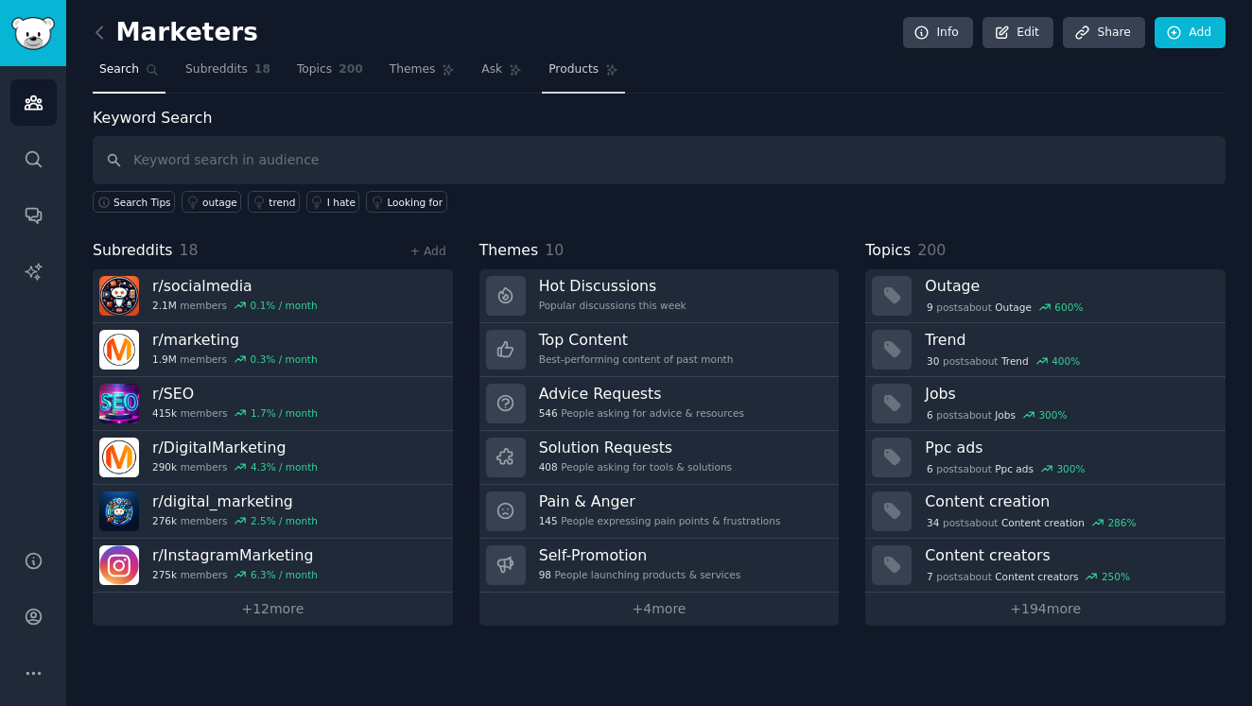
click at [549, 58] on link "Products" at bounding box center [583, 74] width 83 height 39
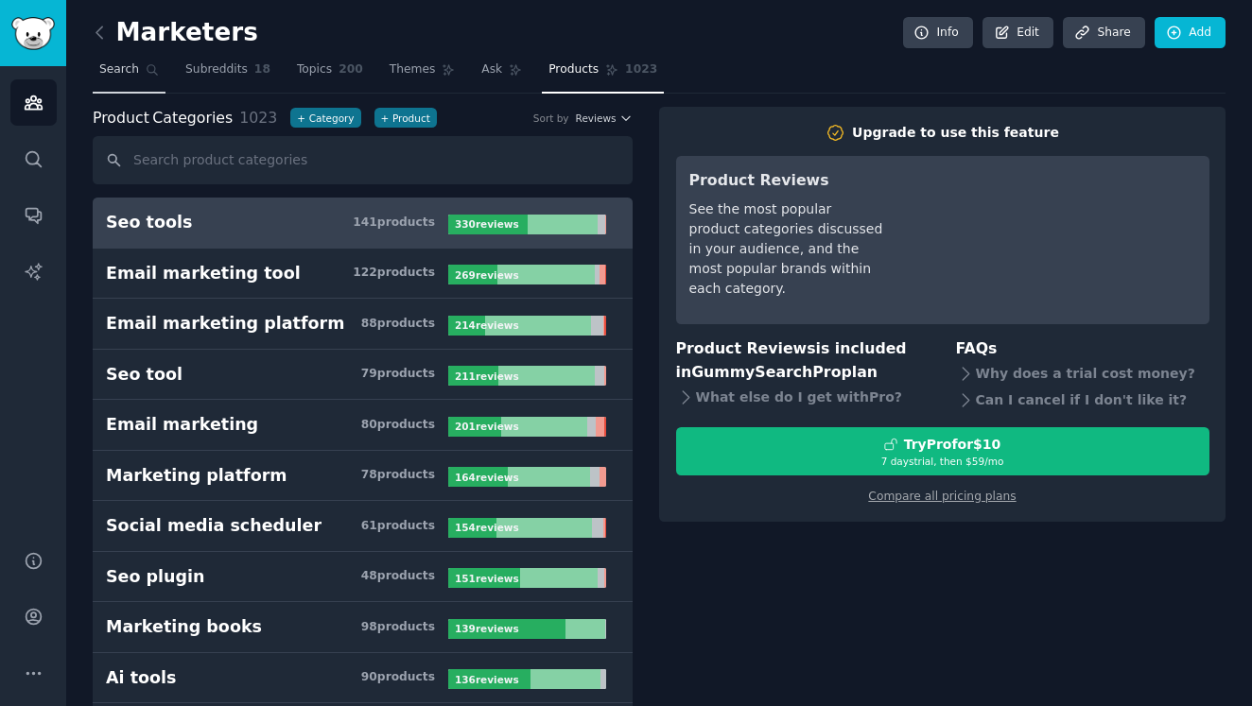
click at [122, 60] on link "Search" at bounding box center [129, 74] width 73 height 39
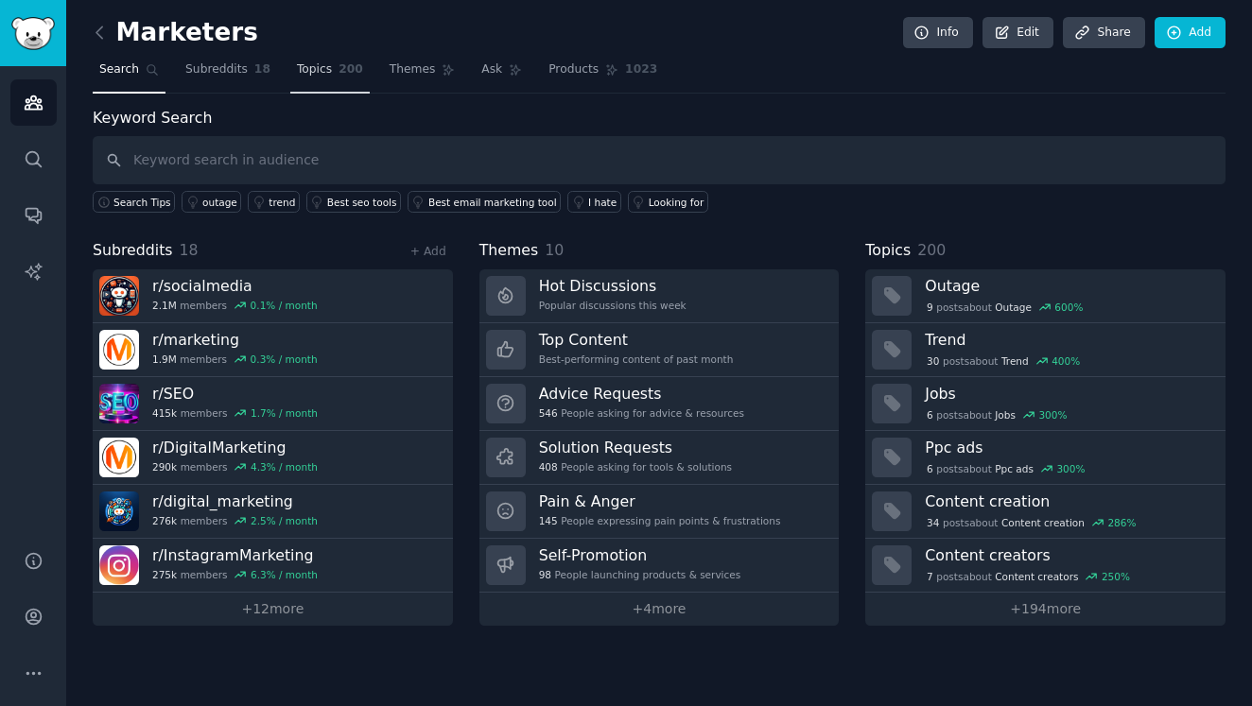
click at [321, 88] on link "Topics 200" at bounding box center [329, 74] width 79 height 39
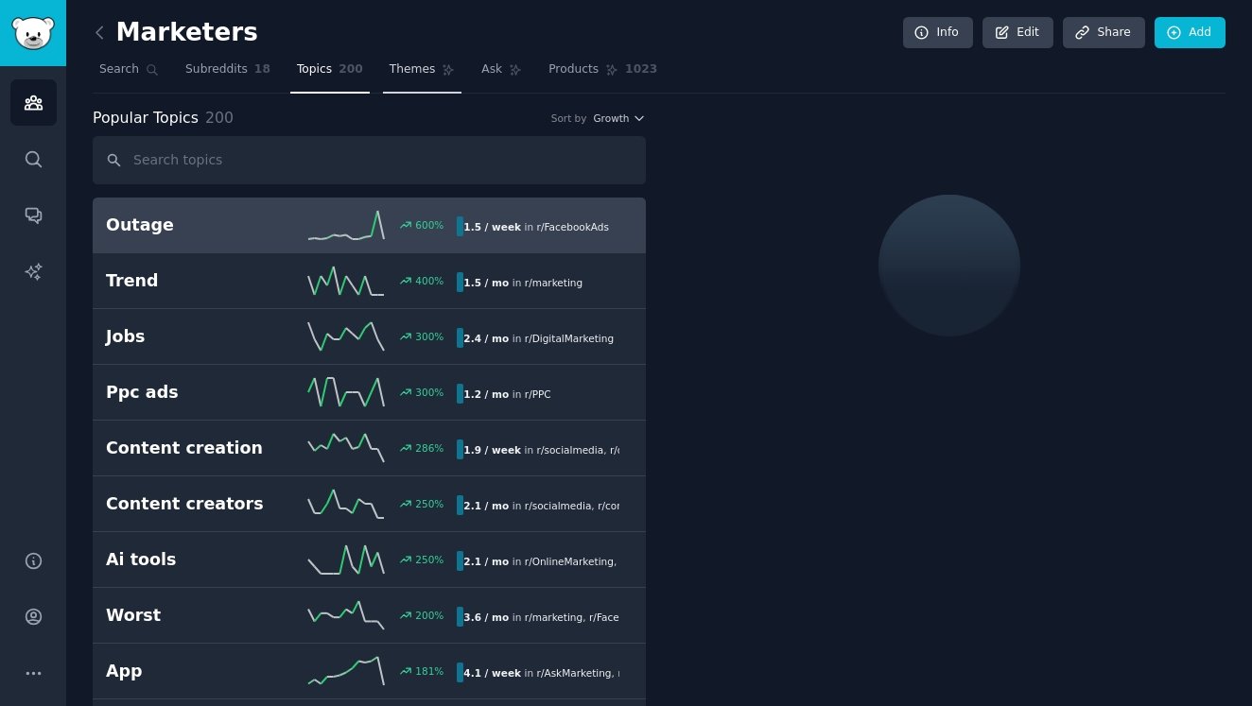
click at [423, 83] on link "Themes" at bounding box center [422, 74] width 79 height 39
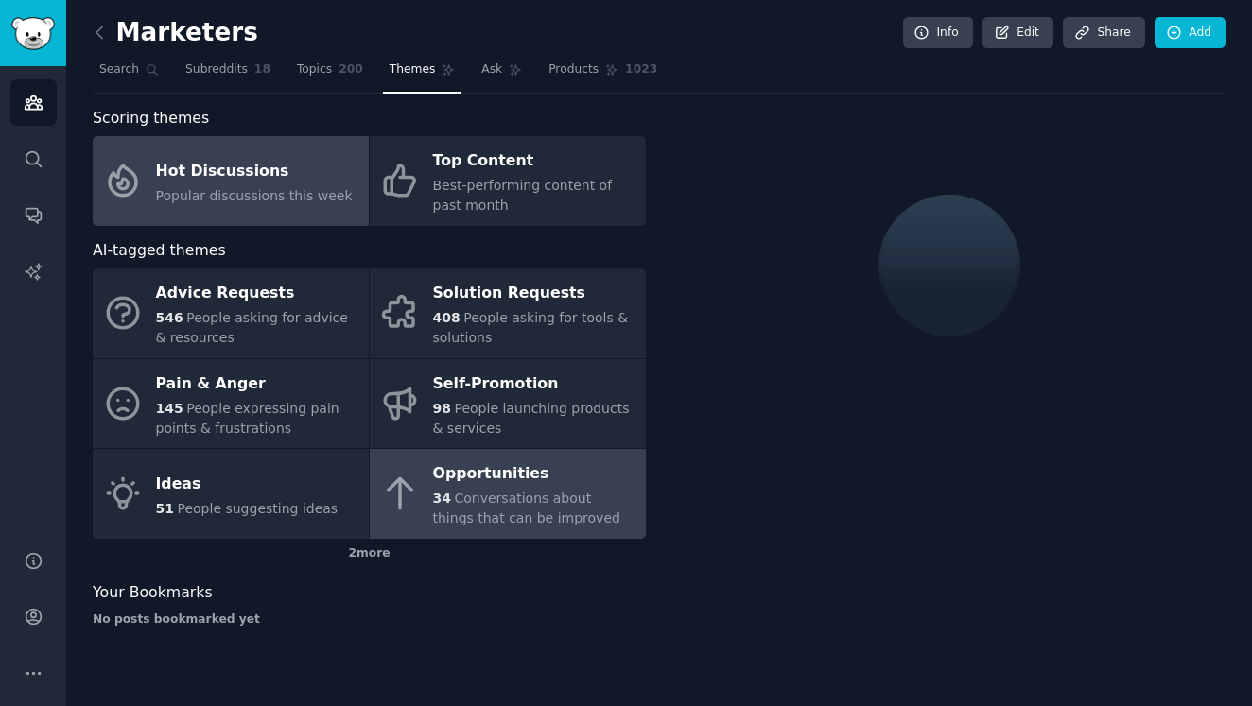
click at [475, 475] on div "Opportunities" at bounding box center [534, 474] width 203 height 30
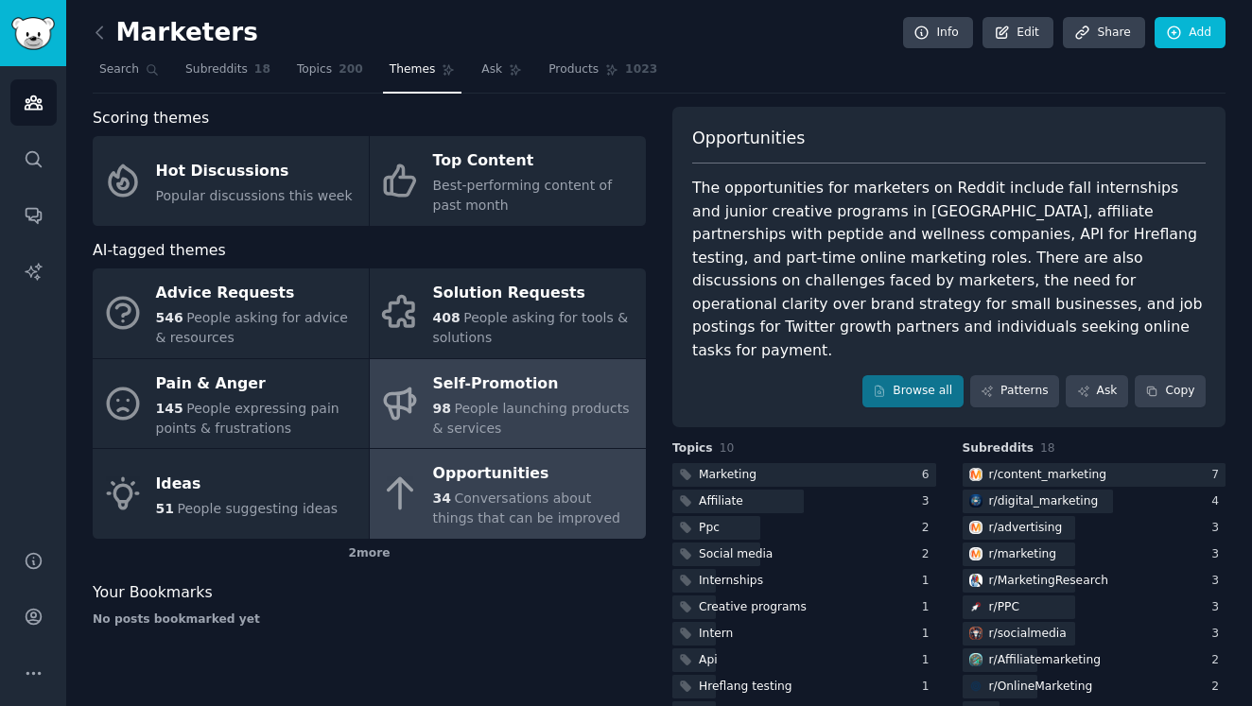
click at [472, 402] on span "People launching products & services" at bounding box center [531, 418] width 197 height 35
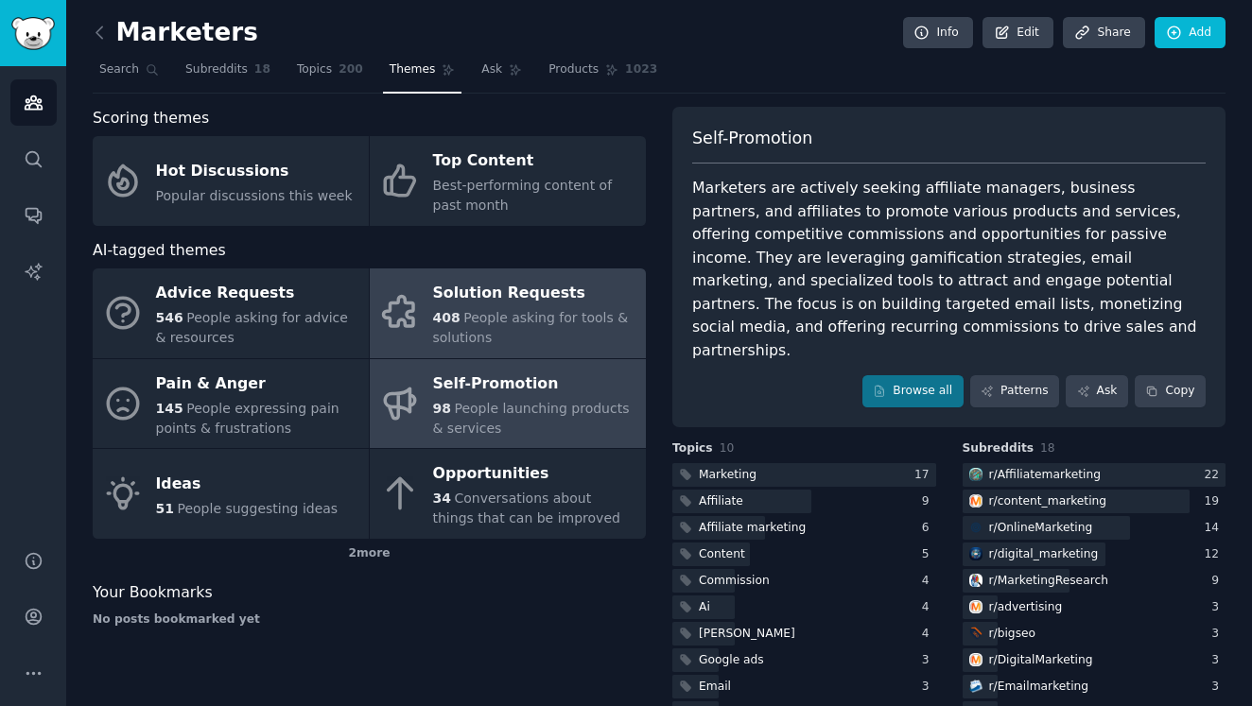
click at [562, 310] on span "People asking for tools & solutions" at bounding box center [531, 327] width 196 height 35
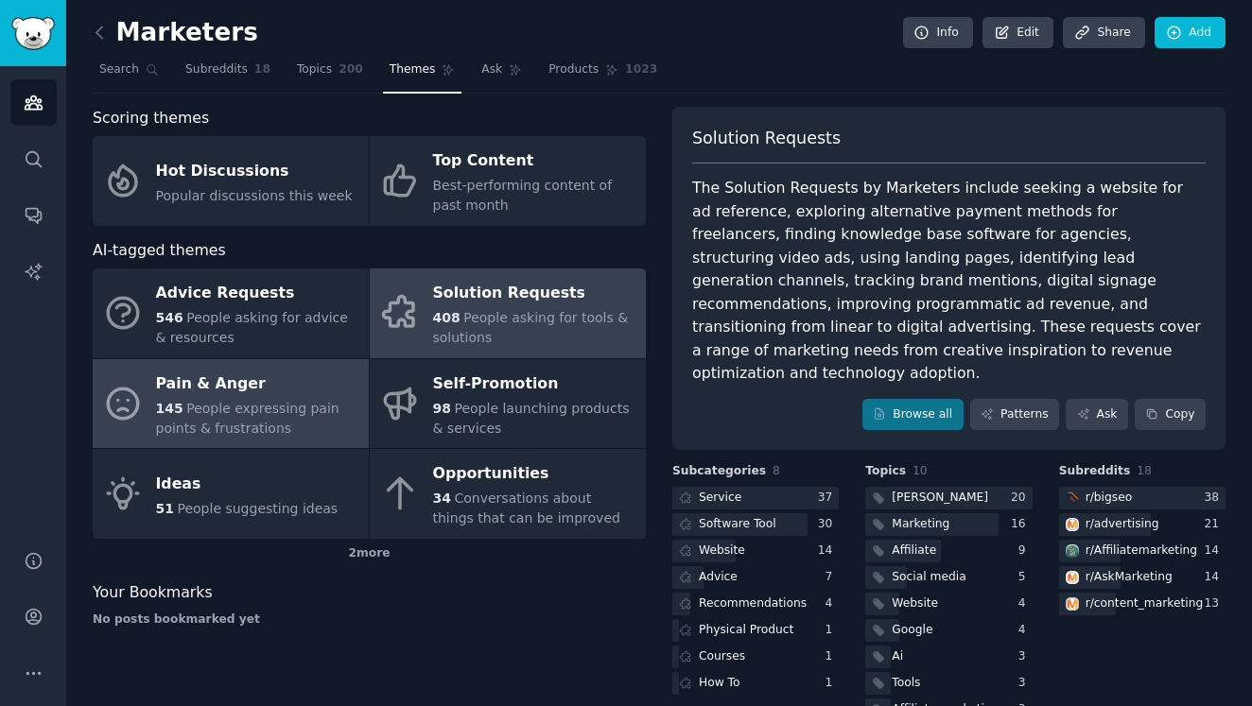
click at [285, 377] on div "Pain & Anger" at bounding box center [257, 384] width 203 height 30
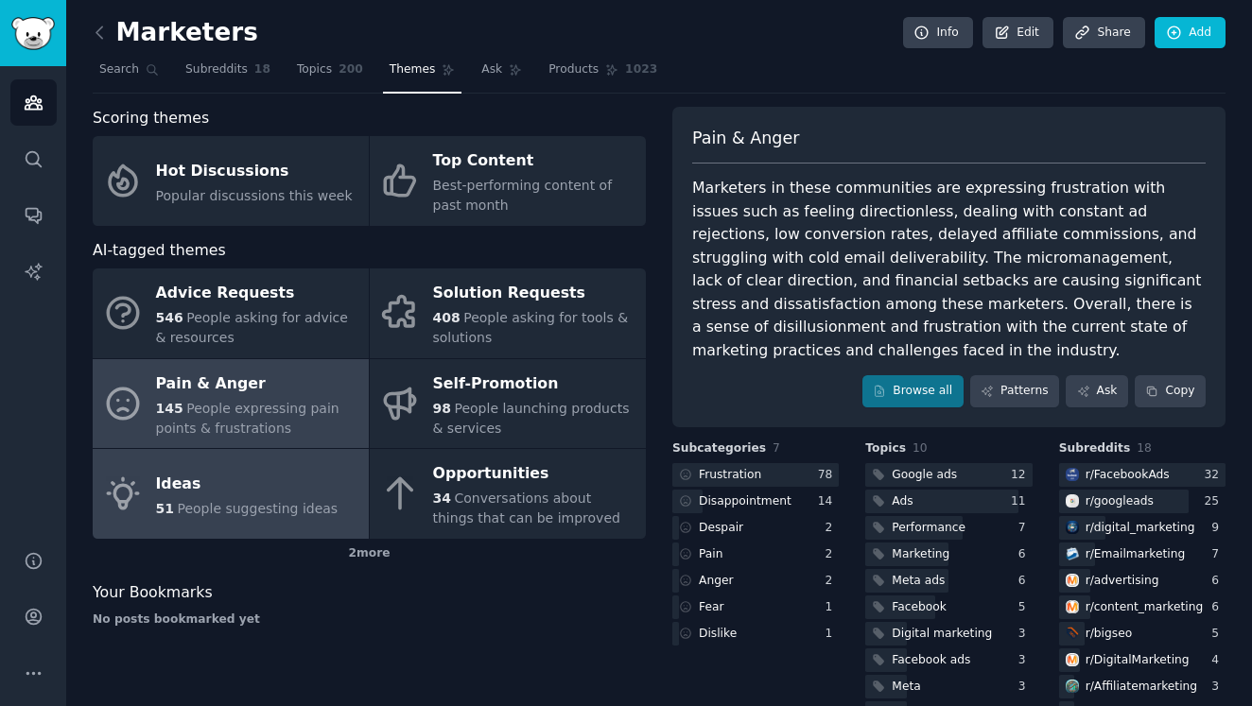
click at [261, 503] on span "People suggesting ideas" at bounding box center [257, 508] width 161 height 15
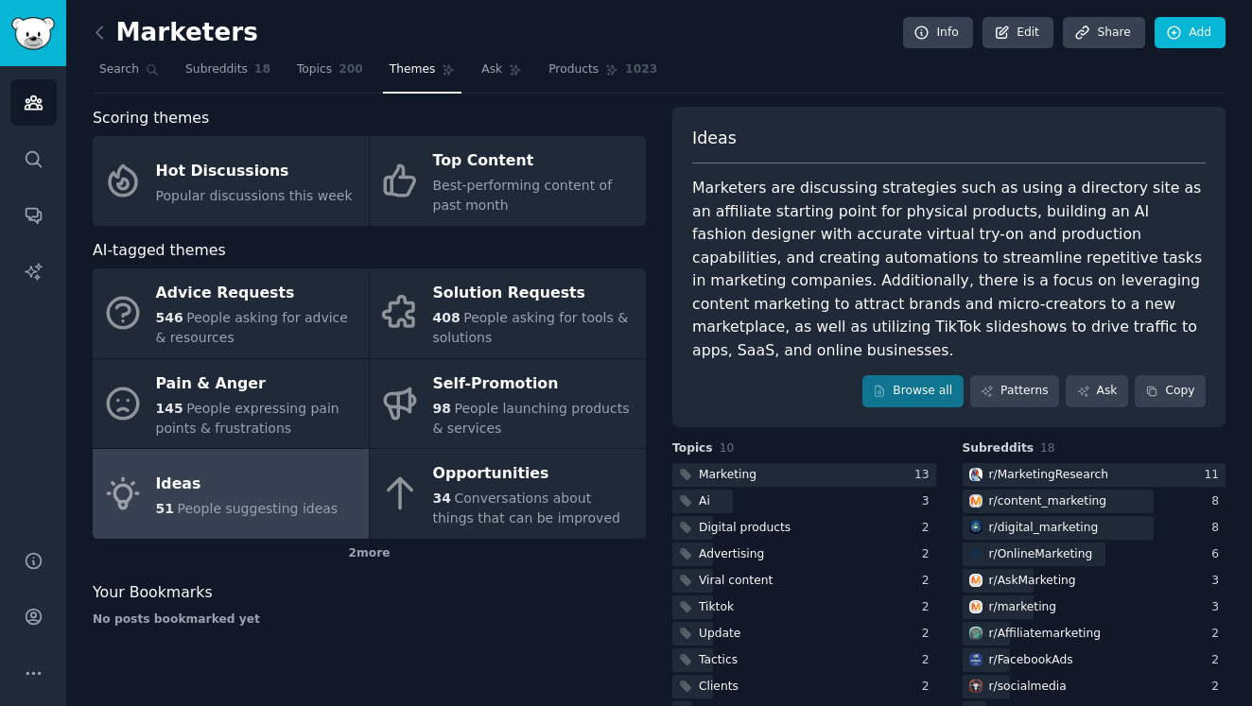
click at [45, 101] on link "Audiences" at bounding box center [33, 102] width 46 height 46
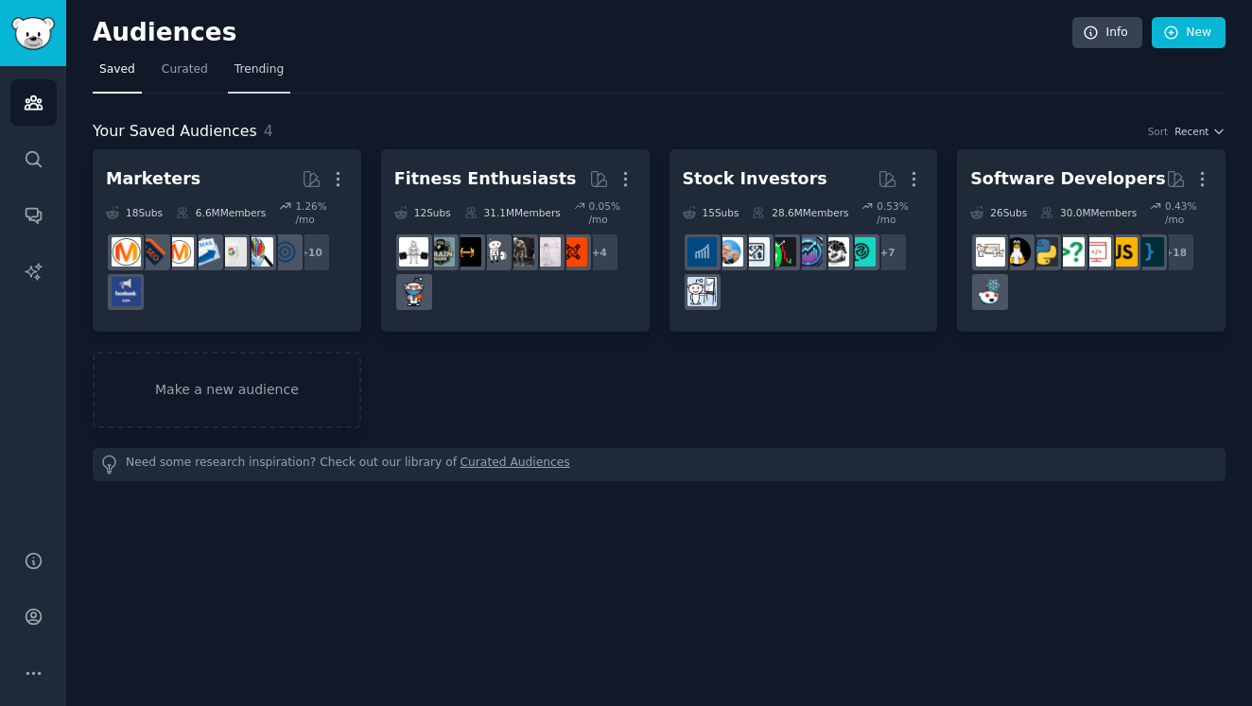
click at [270, 68] on span "Trending" at bounding box center [258, 69] width 49 height 17
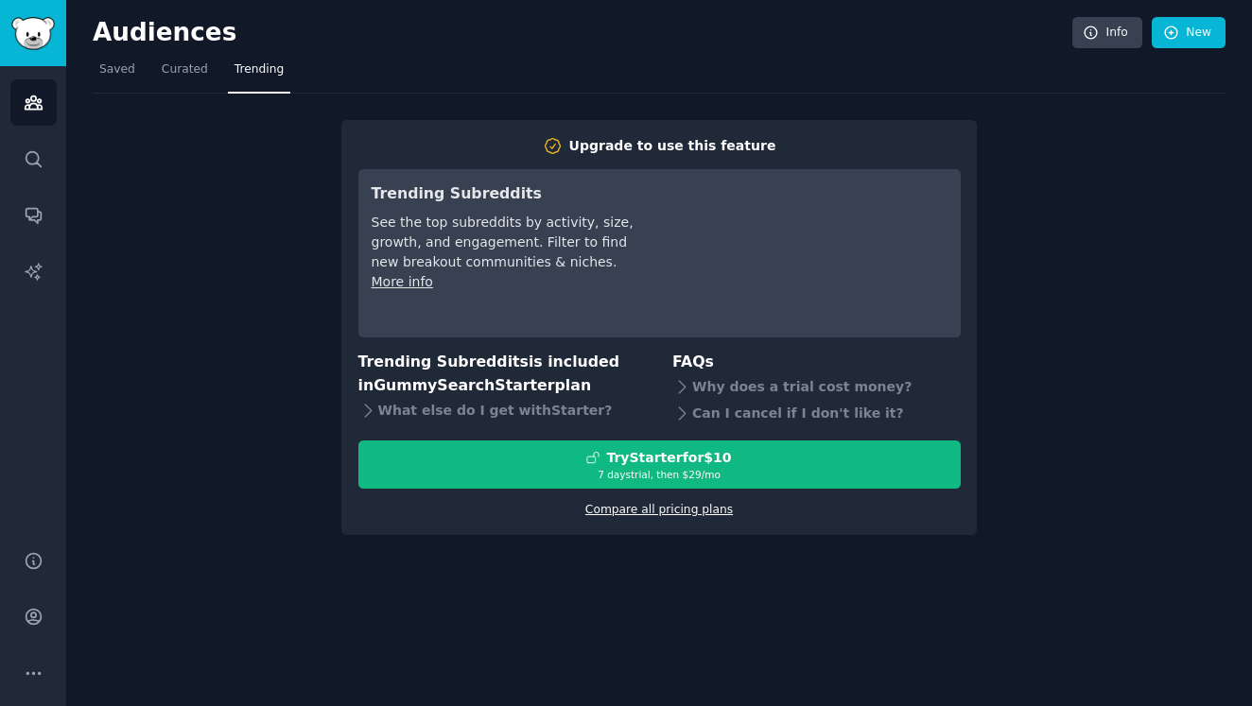
click at [648, 503] on link "Compare all pricing plans" at bounding box center [658, 509] width 147 height 13
